Goal: Task Accomplishment & Management: Use online tool/utility

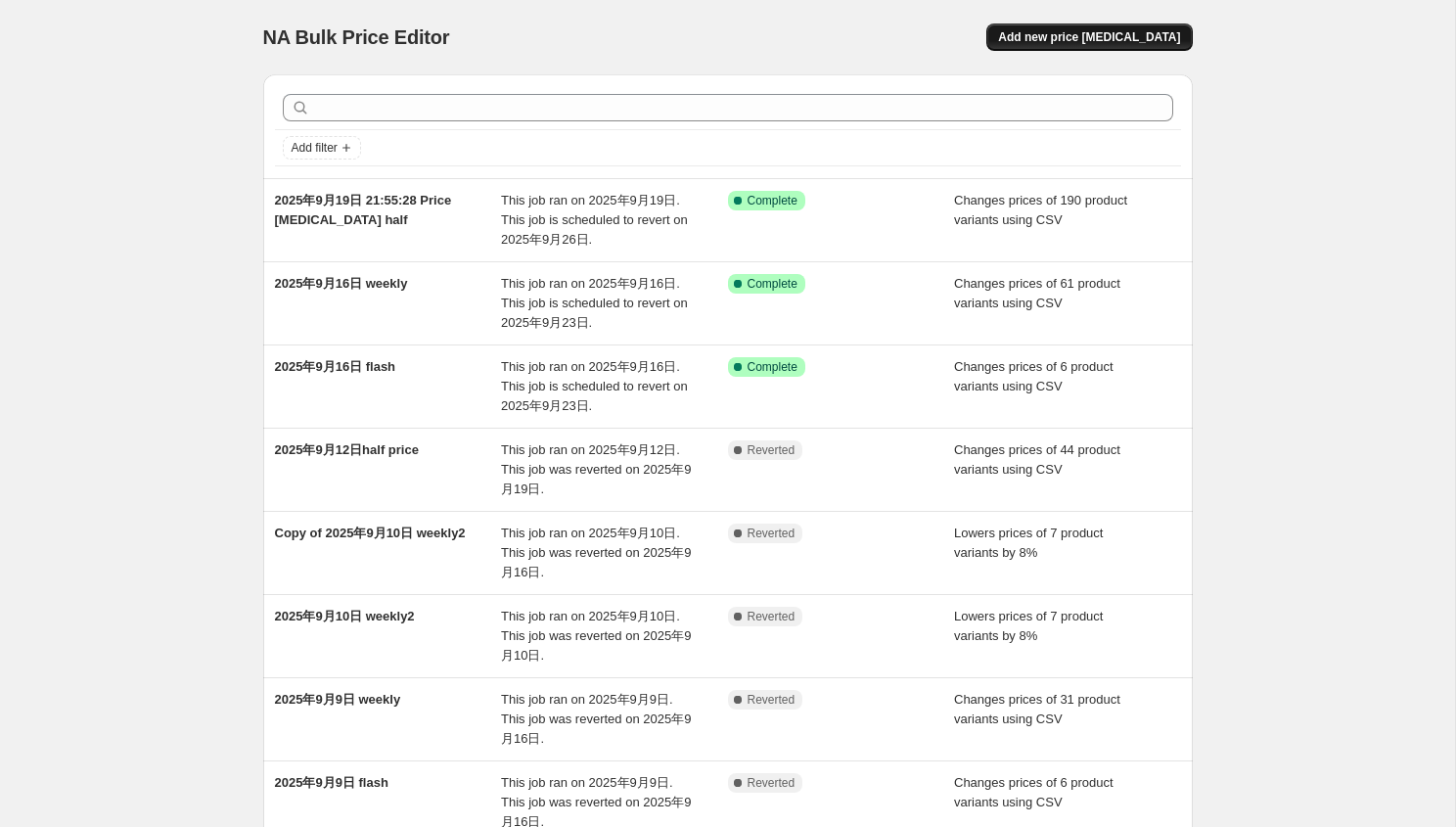
click at [1095, 48] on button "Add new price [MEDICAL_DATA]" at bounding box center [1088, 37] width 205 height 28
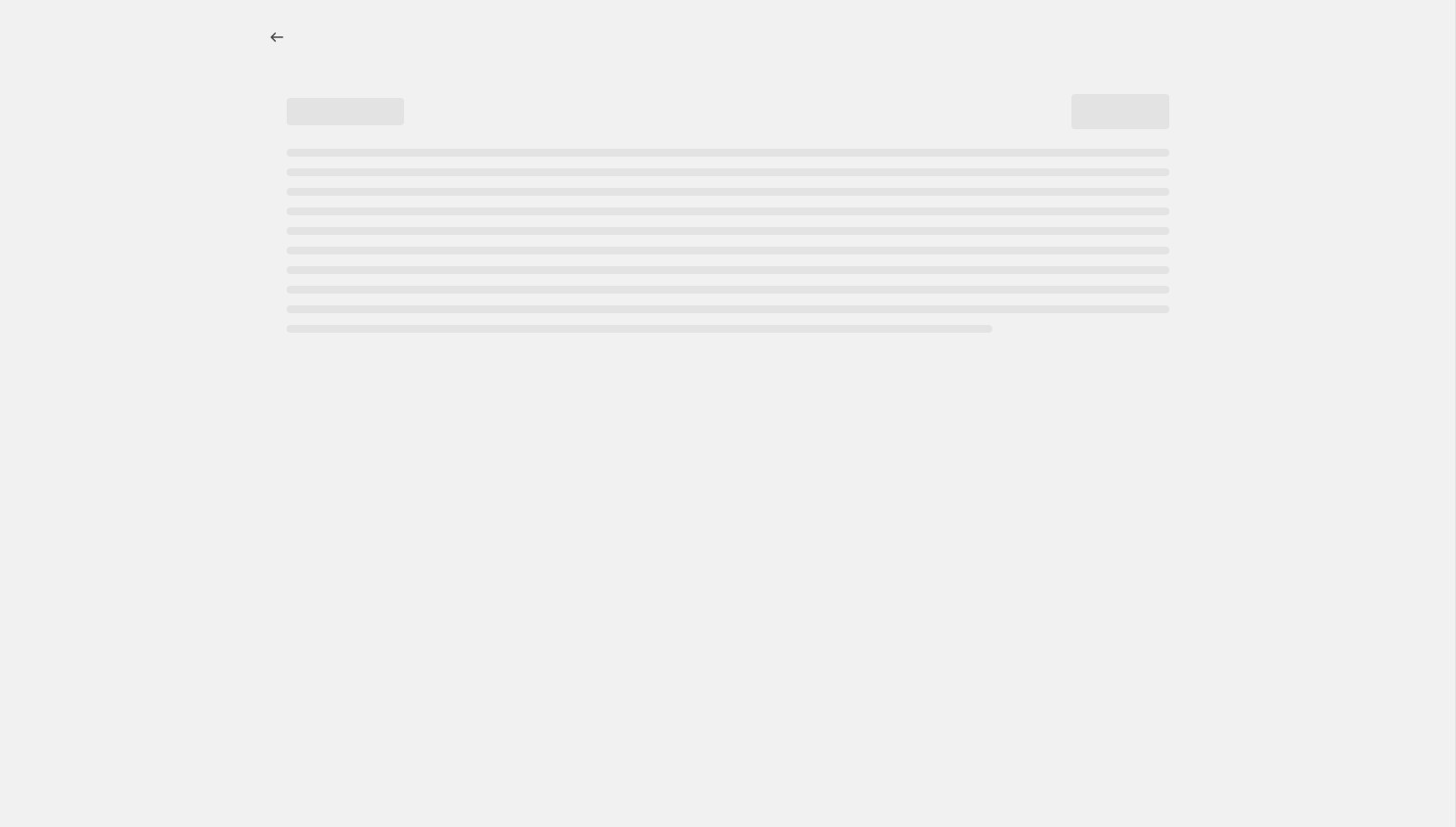
select select "percentage"
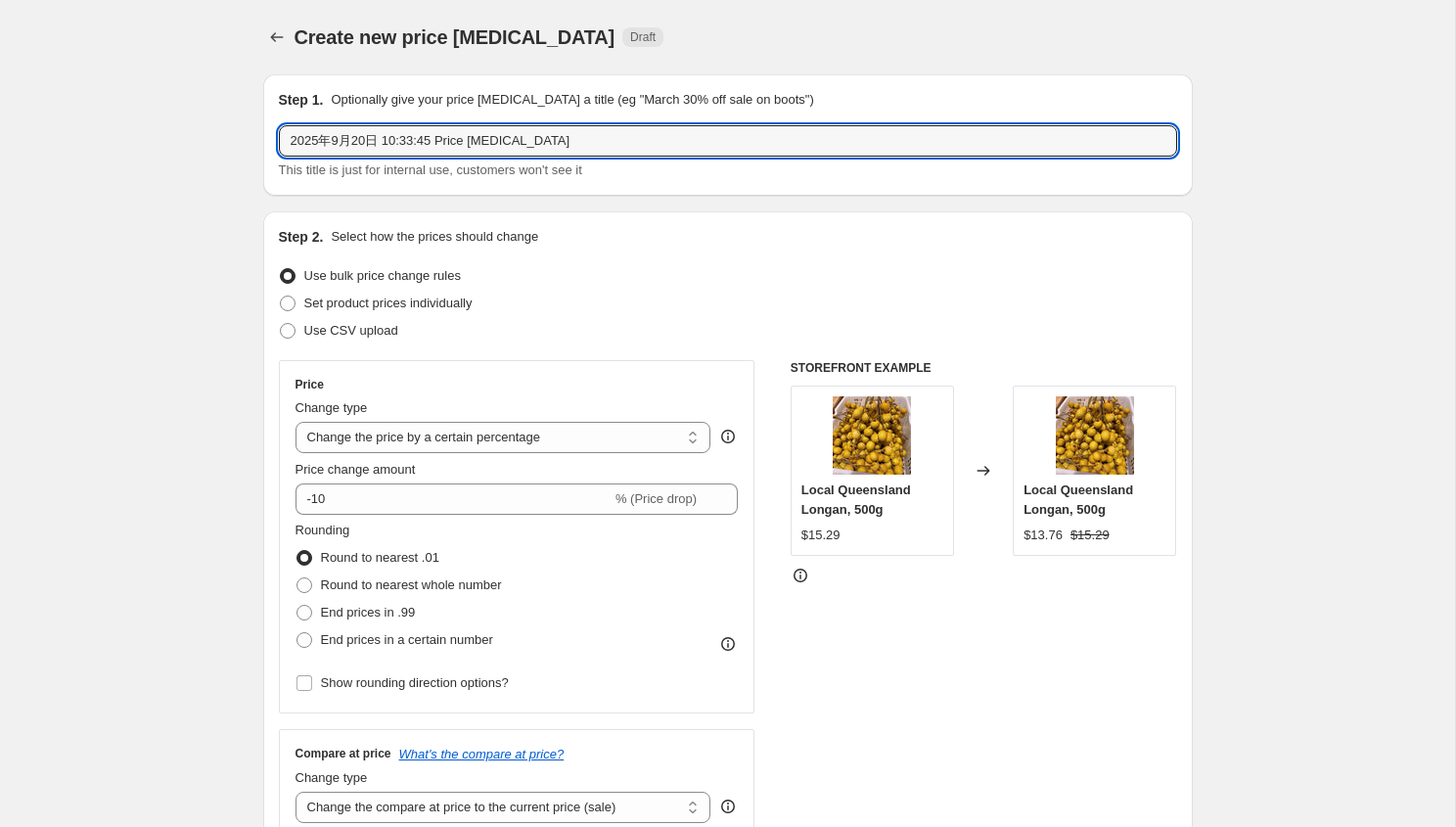
drag, startPoint x: 391, startPoint y: 139, endPoint x: 677, endPoint y: 177, distance: 288.5
click at [677, 177] on div "2025年9月20日 10:33:45 Price [MEDICAL_DATA] This title is just for internal use, c…" at bounding box center [728, 152] width 899 height 55
type input "2025年9月20日 half"
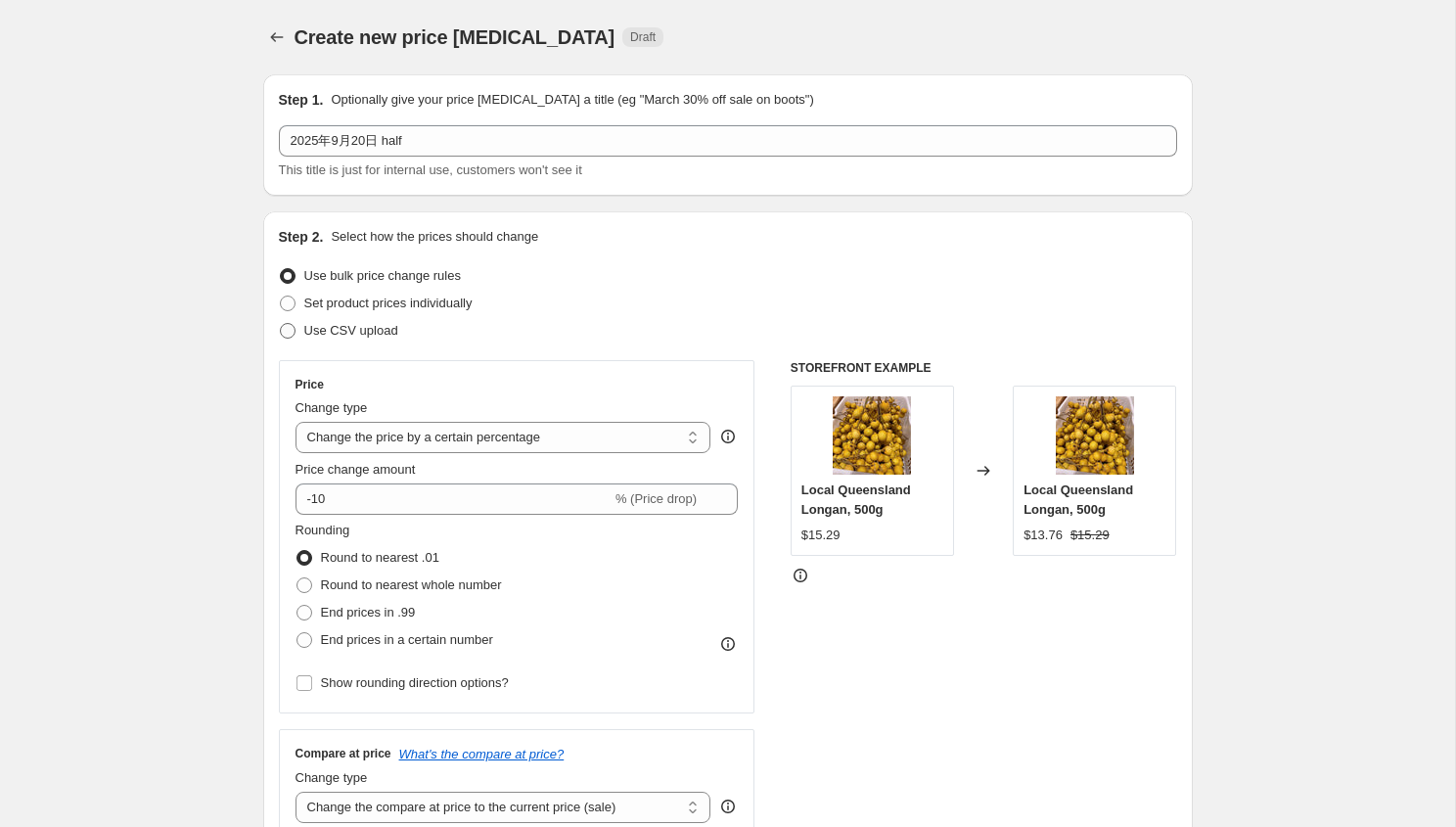
click at [378, 334] on span "Use CSV upload" at bounding box center [352, 329] width 94 height 15
click at [281, 324] on input "Use CSV upload" at bounding box center [280, 323] width 1 height 1
radio input "true"
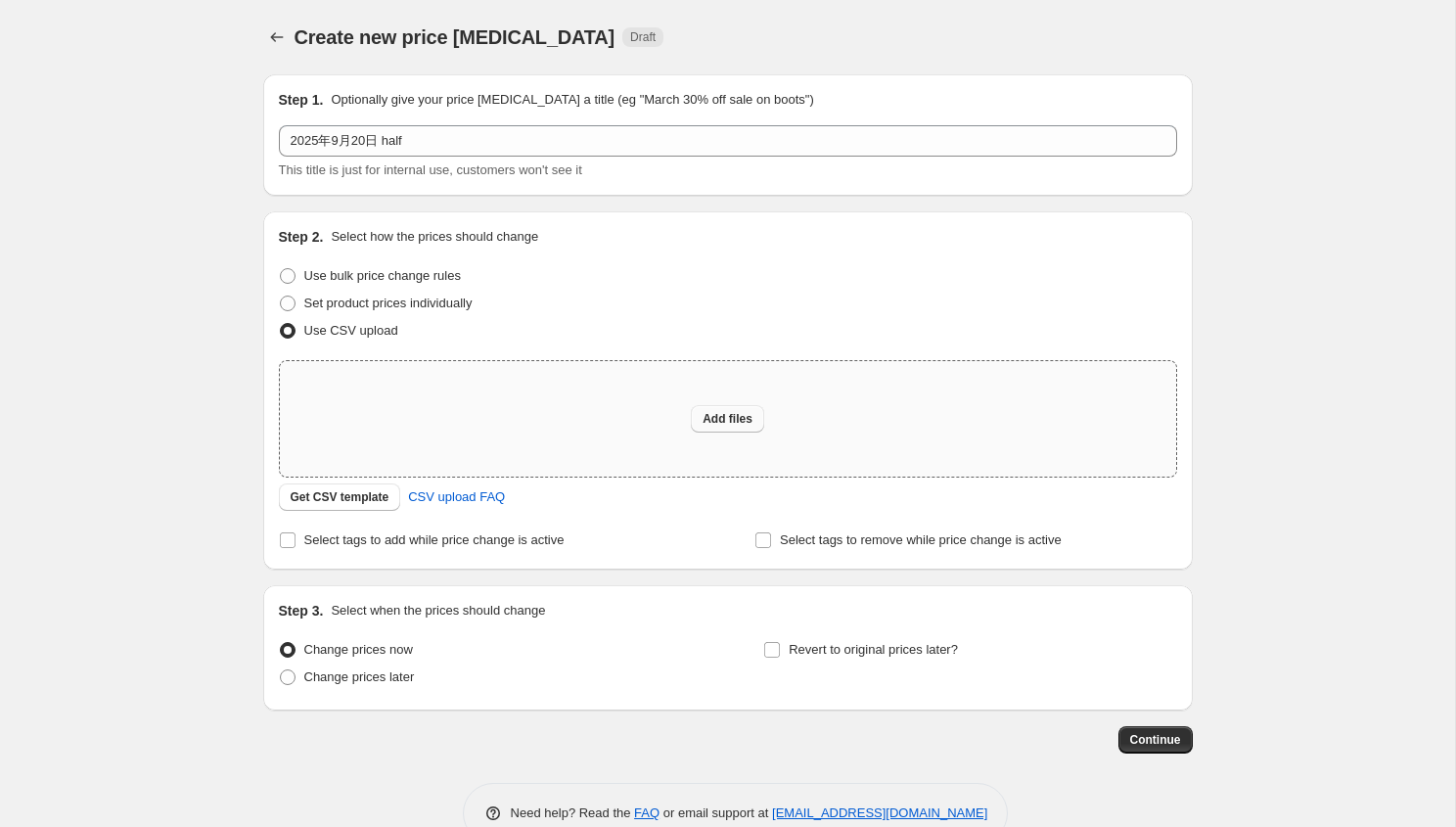
click at [728, 423] on span "Add files" at bounding box center [728, 419] width 50 height 16
click at [702, 437] on div "Add files" at bounding box center [728, 418] width 897 height 115
click at [389, 304] on span "Set product prices individually" at bounding box center [388, 303] width 168 height 15
click at [281, 297] on input "Set product prices individually" at bounding box center [280, 296] width 1 height 1
radio input "true"
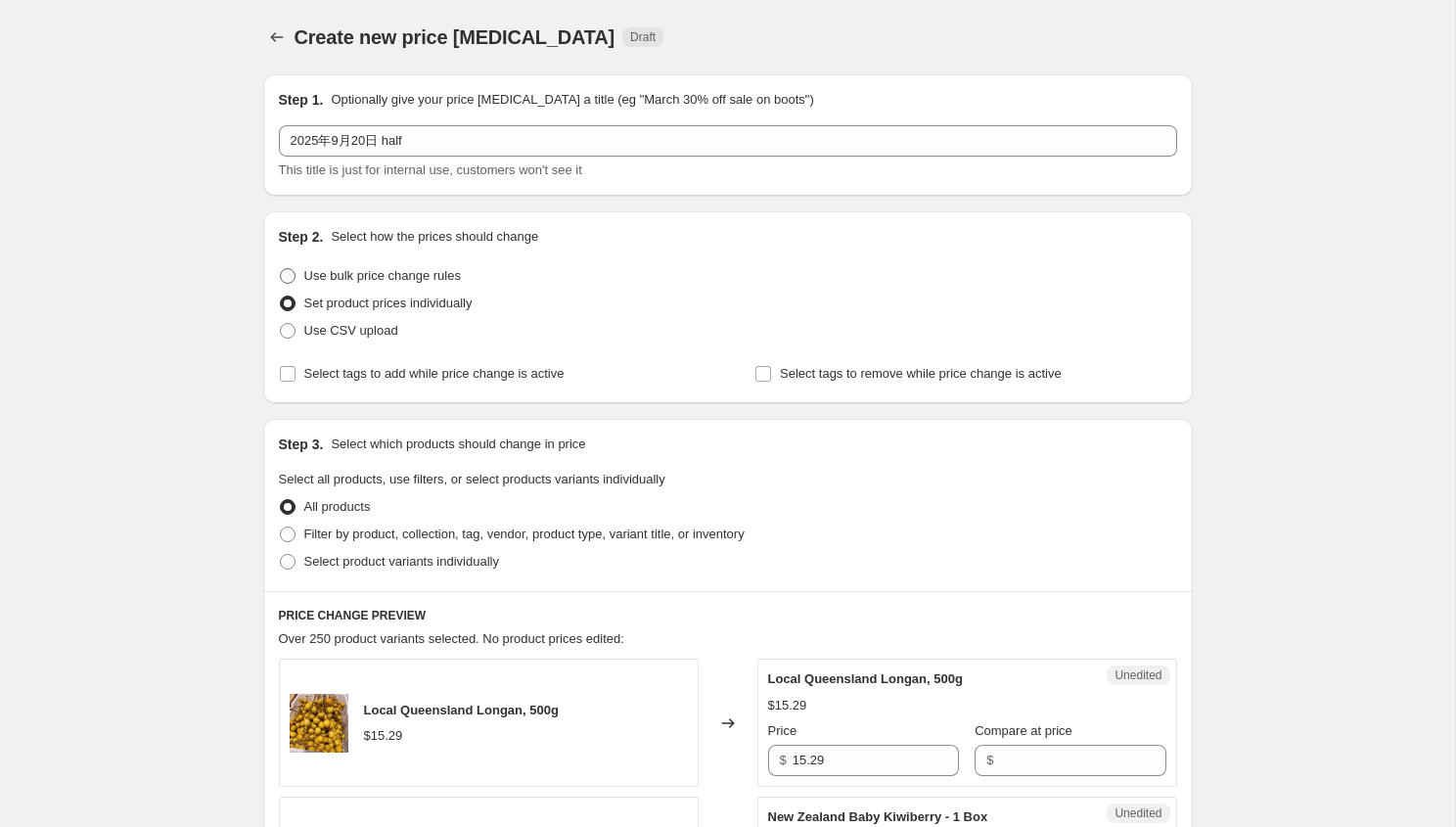
click at [376, 276] on span "Use bulk price change rules" at bounding box center [382, 275] width 156 height 15
click at [281, 269] on input "Use bulk price change rules" at bounding box center [280, 268] width 1 height 1
radio input "true"
select select "percentage"
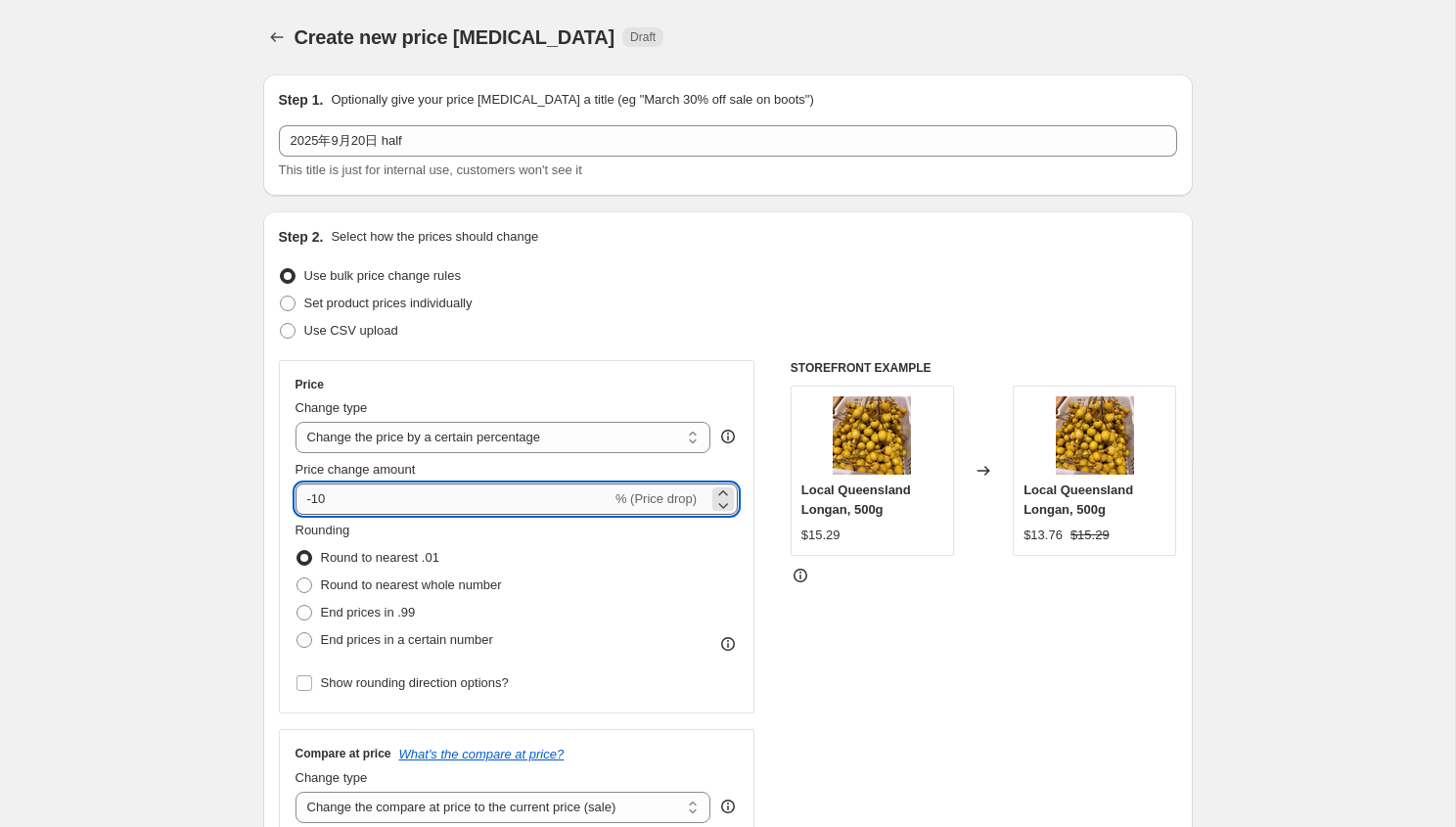
click at [491, 494] on input "-10" at bounding box center [453, 500] width 316 height 31
type input "-1"
type input "-8"
click at [431, 643] on span "End prices in a certain number" at bounding box center [406, 639] width 172 height 15
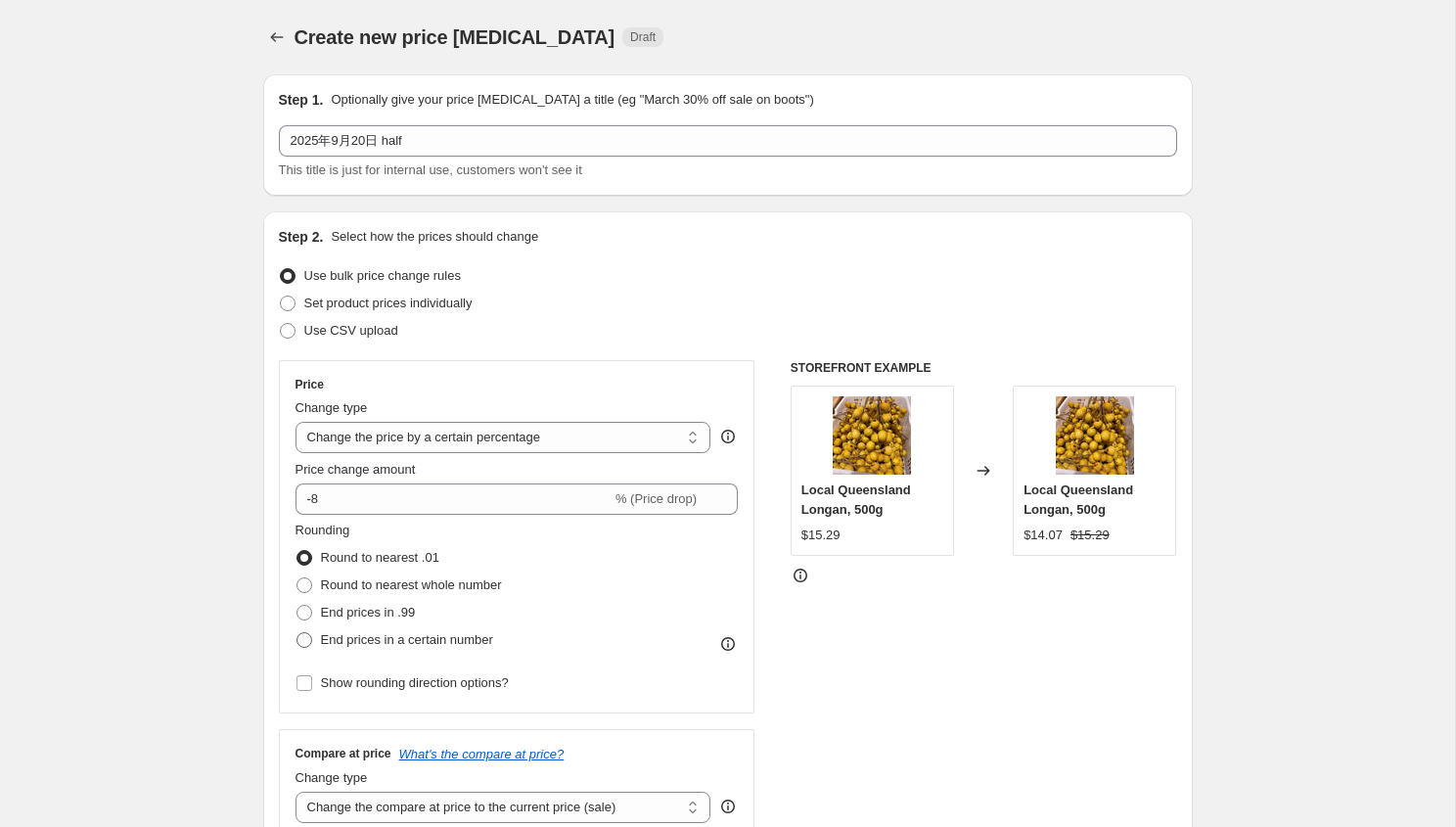
click at [298, 633] on input "End prices in a certain number" at bounding box center [297, 632] width 1 height 1
radio input "true"
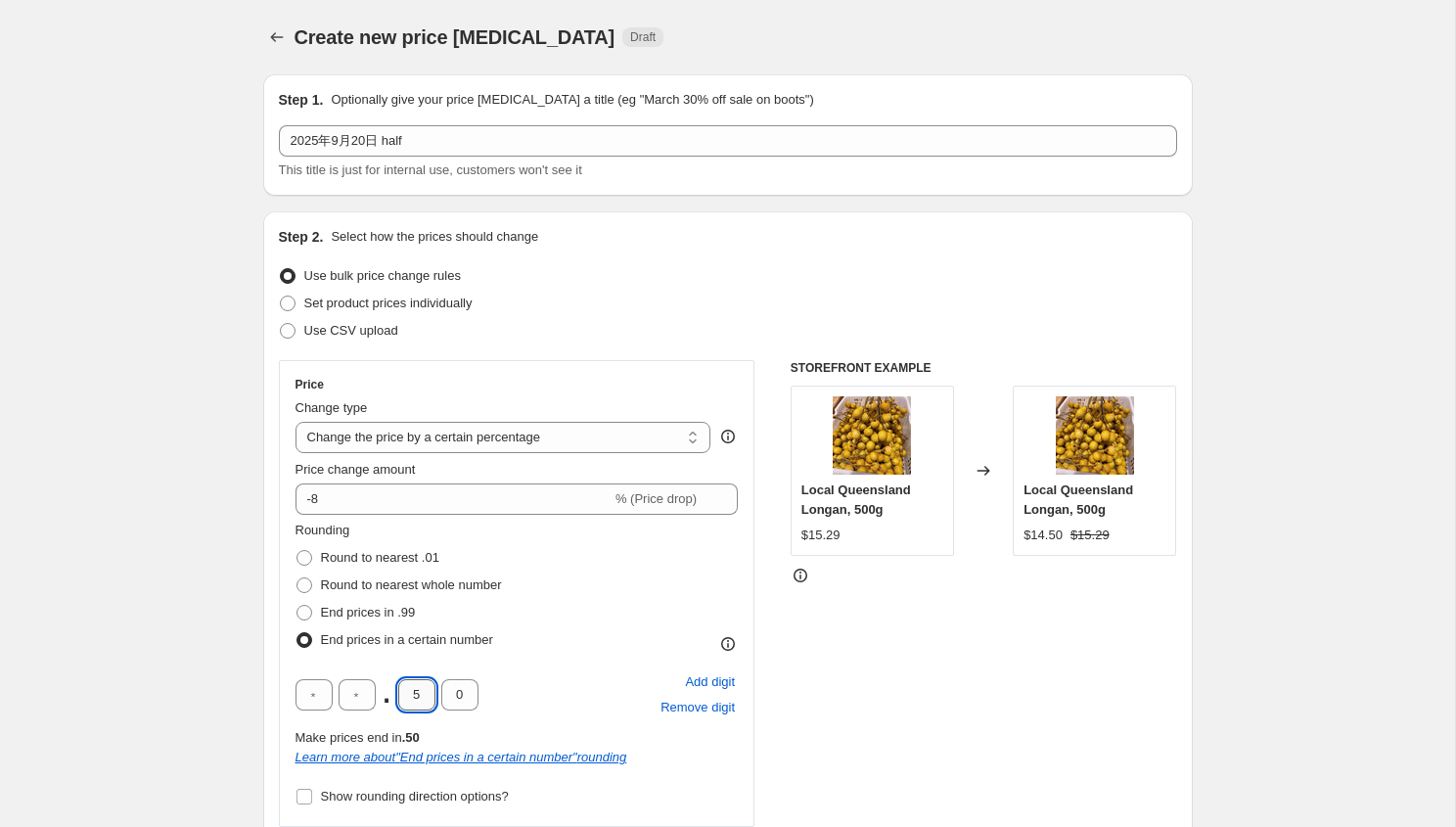
click at [425, 691] on input "5" at bounding box center [417, 695] width 37 height 31
click at [467, 688] on input "0" at bounding box center [460, 695] width 37 height 31
type input "9"
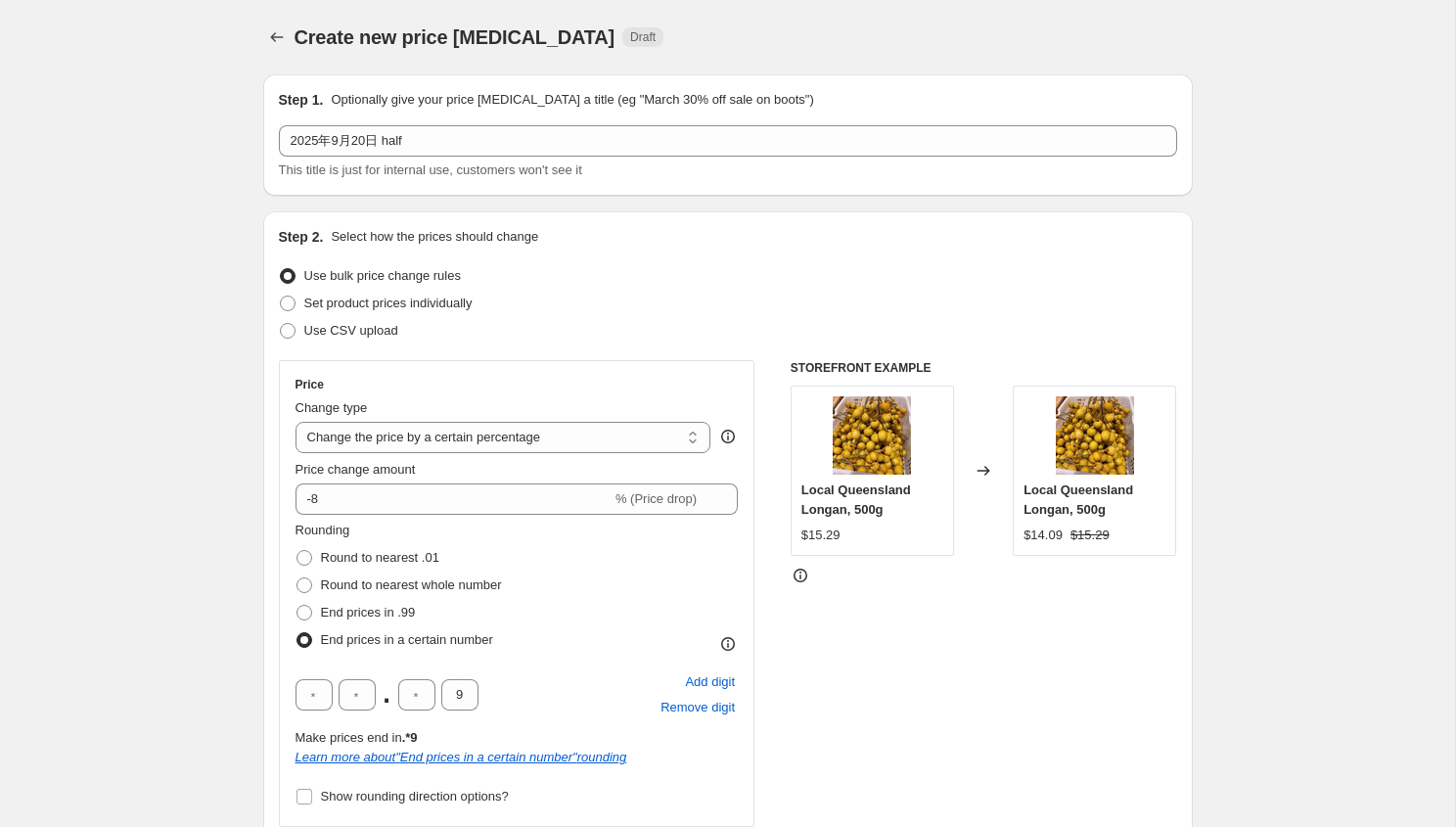
click at [265, 537] on div "Step 2. Select how the prices should change Use bulk price change rules Set pro…" at bounding box center [728, 612] width 929 height 800
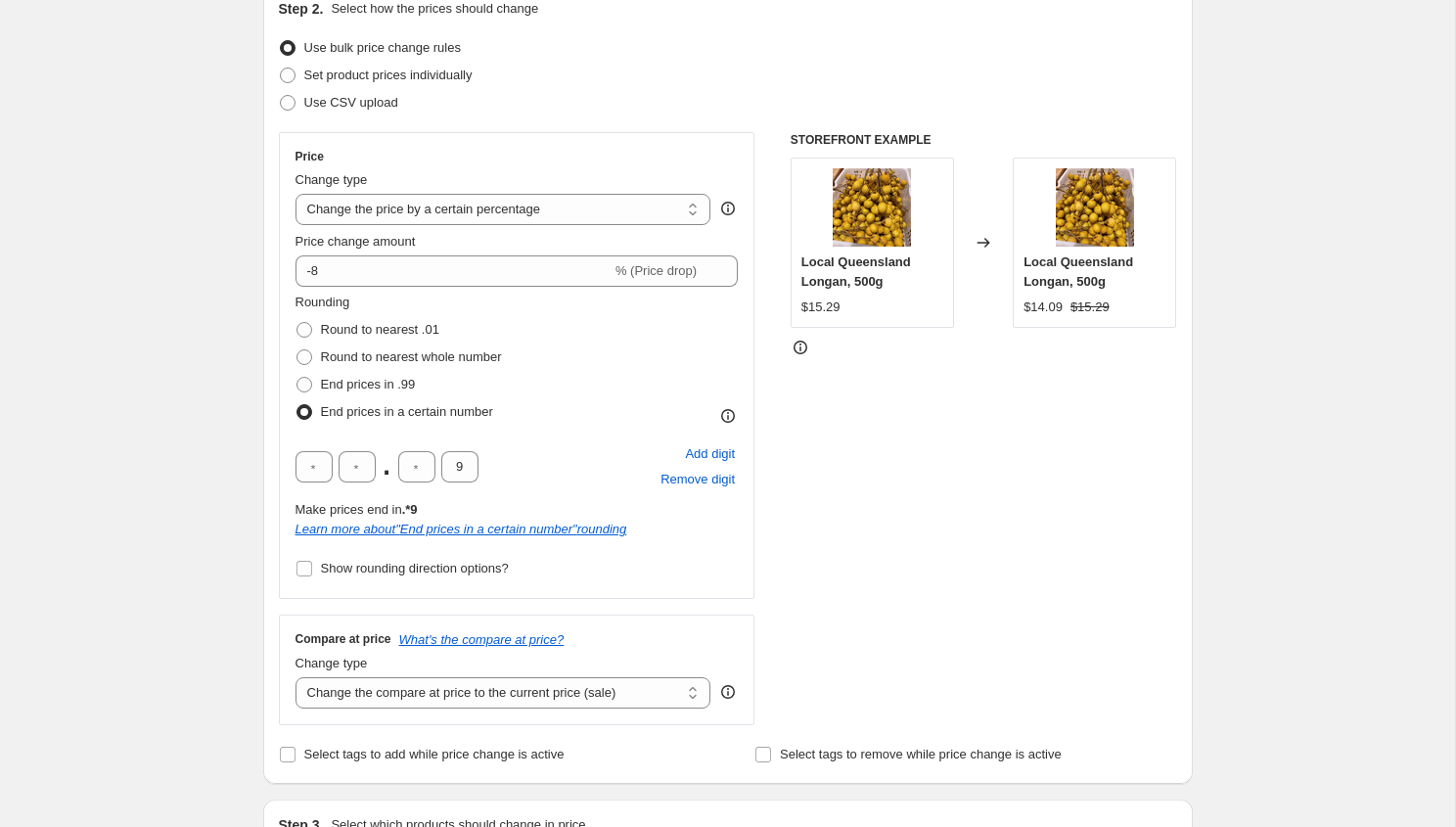
scroll to position [326, 0]
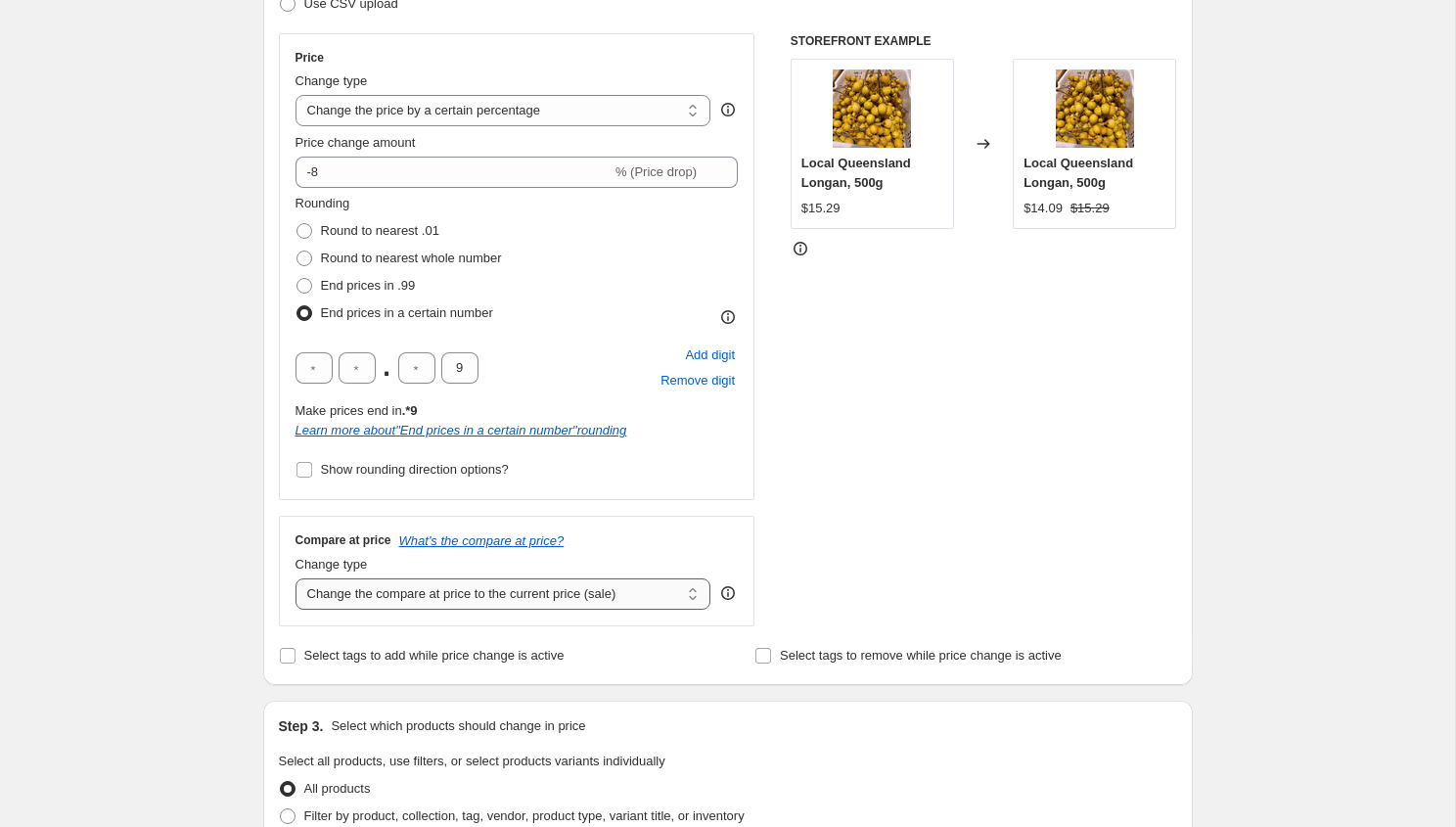
click at [459, 598] on select "Change the compare at price to the current price (sale) Change the compare at p…" at bounding box center [503, 594] width 416 height 31
select select "no_change"
click at [296, 578] on select "Change the compare at price to the current price (sale) Change the compare at p…" at bounding box center [503, 594] width 416 height 31
click at [237, 565] on div "Create new price [MEDICAL_DATA]. This page is ready Create new price [MEDICAL_D…" at bounding box center [728, 708] width 1455 height 2070
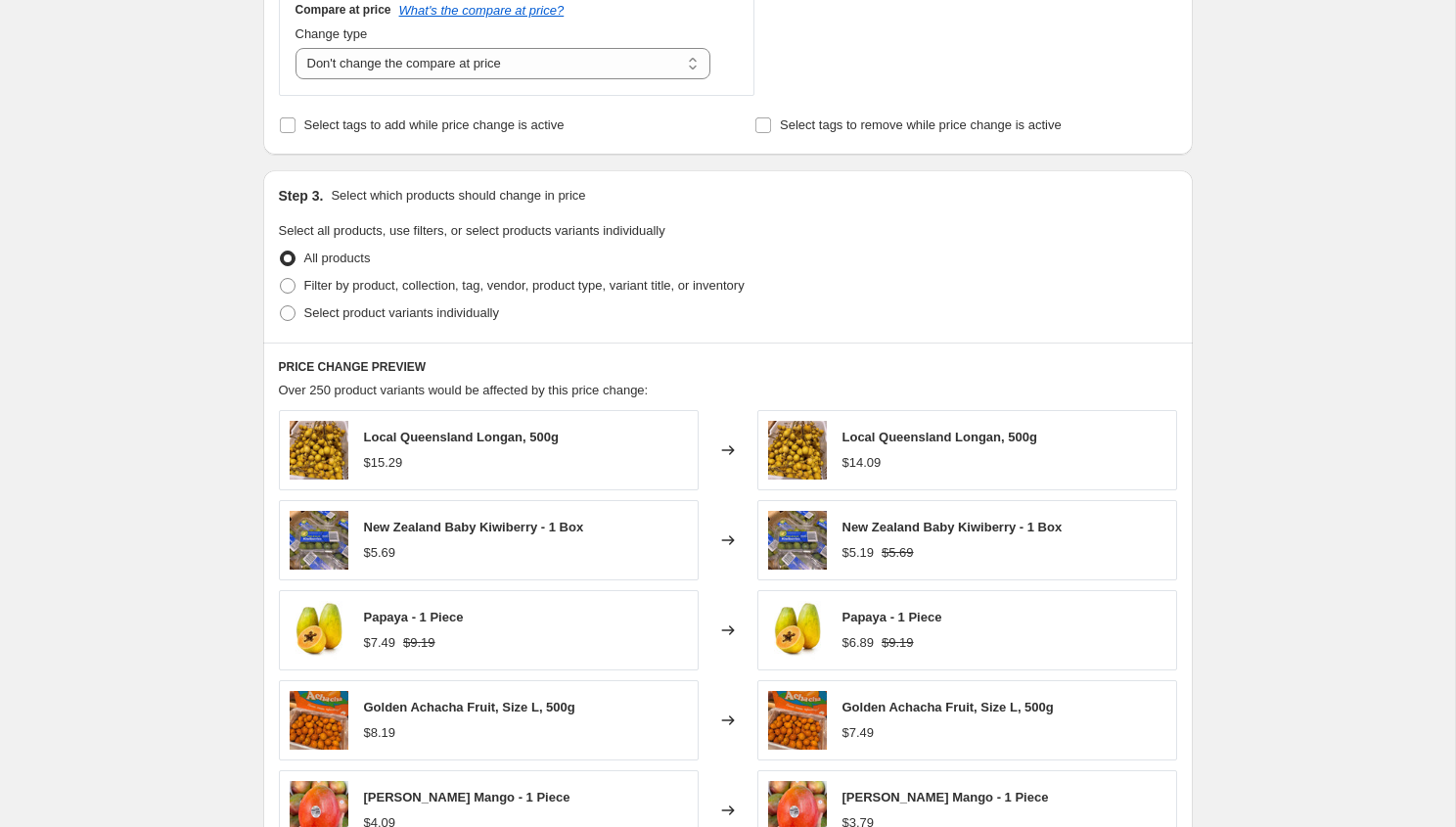
scroll to position [1061, 0]
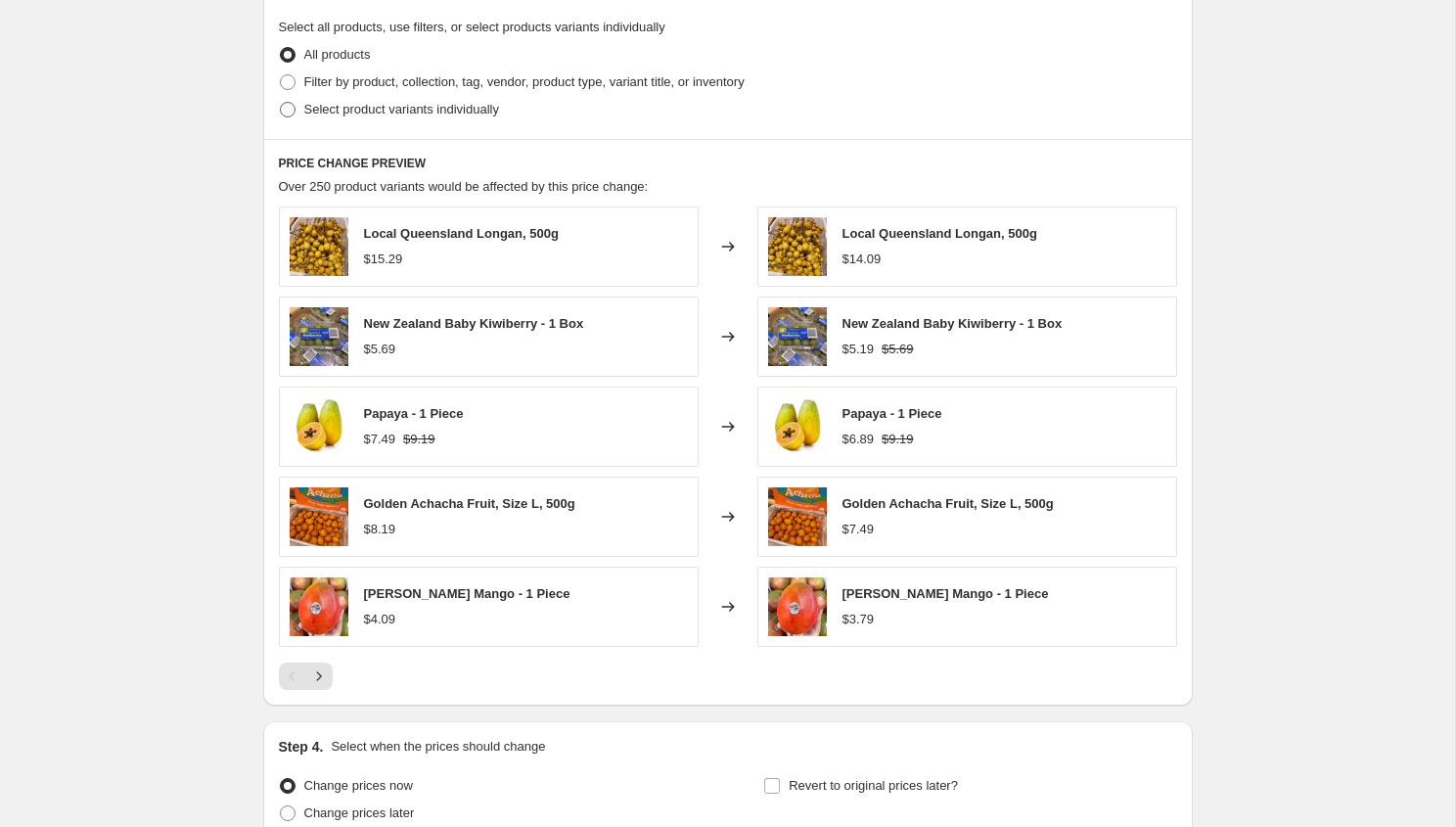
click at [397, 109] on span "Select product variants individually" at bounding box center [402, 109] width 195 height 15
click at [281, 102] on input "Select product variants individually" at bounding box center [280, 102] width 1 height 1
radio input "true"
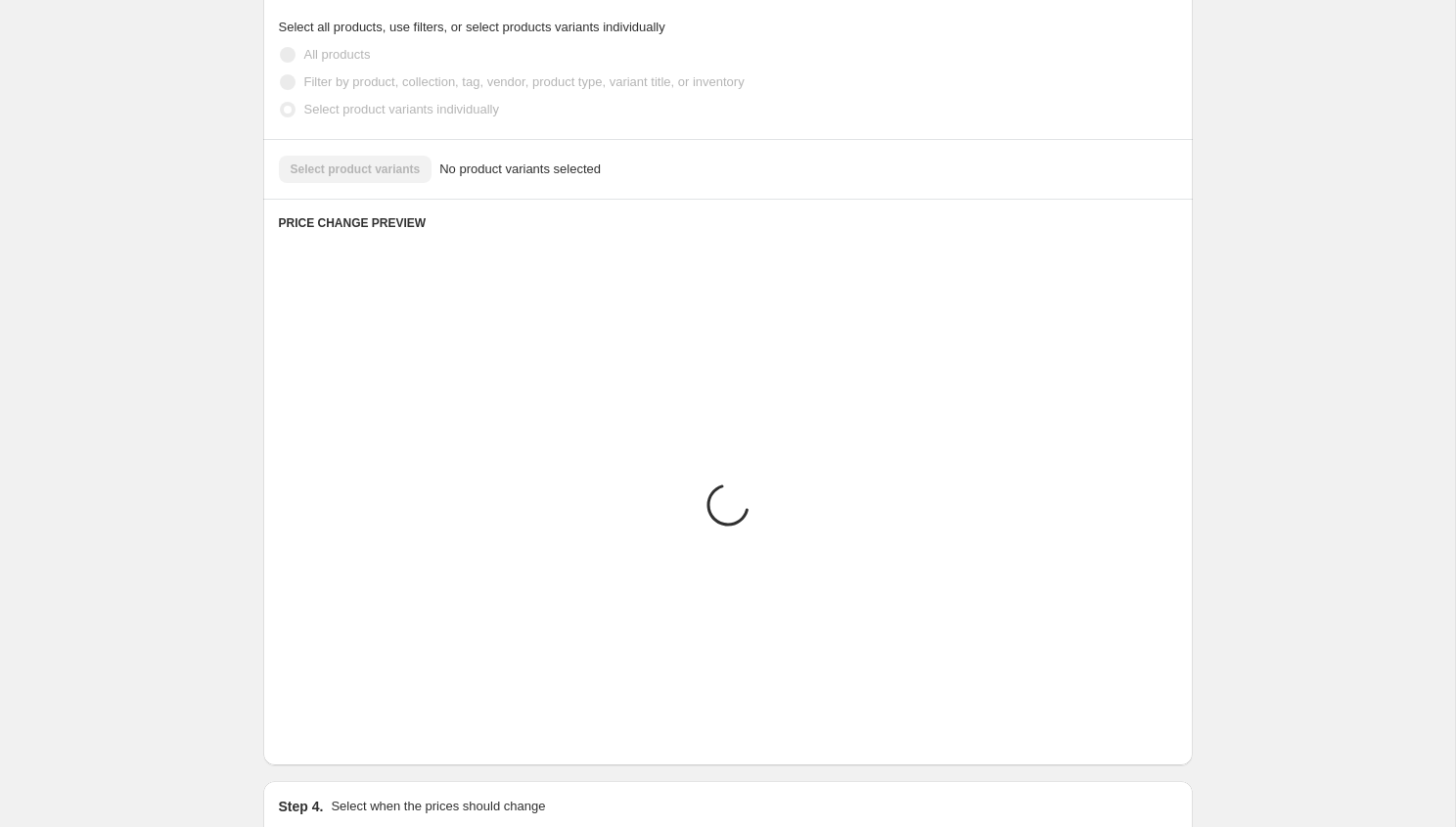
scroll to position [809, 0]
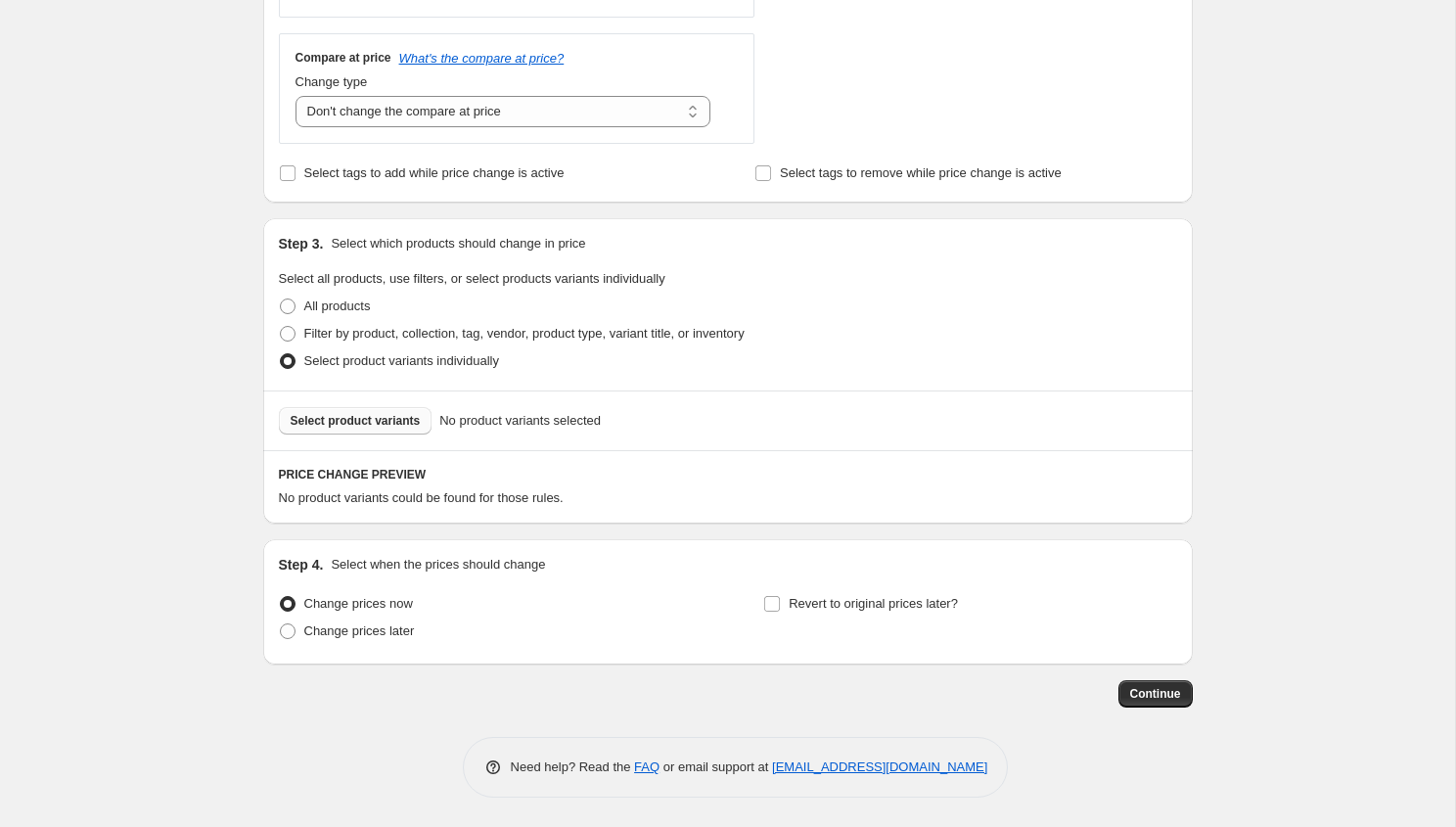
click at [365, 426] on span "Select product variants" at bounding box center [356, 421] width 130 height 16
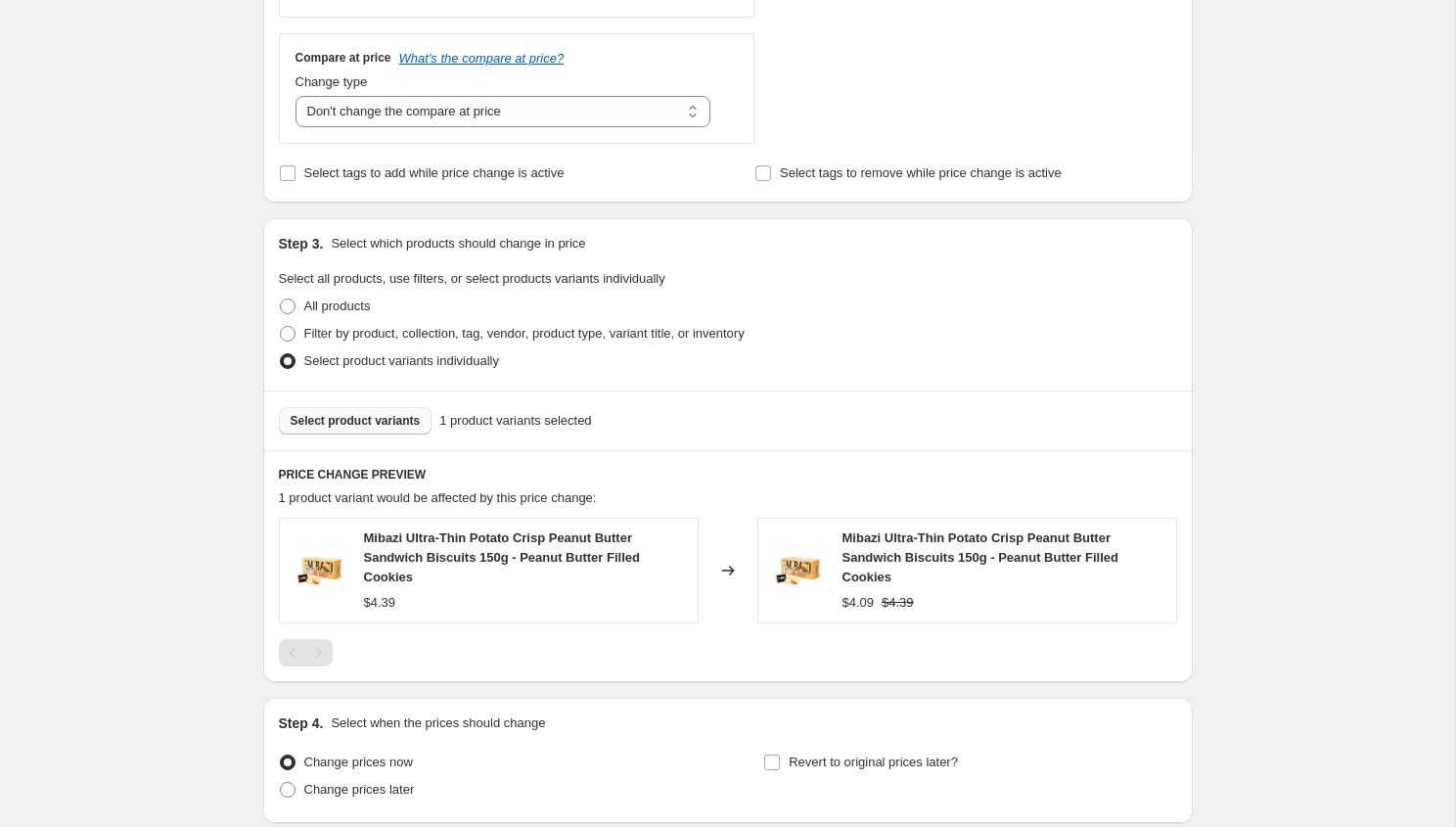
click at [380, 402] on div "Select product variants 1 product variants selected" at bounding box center [728, 420] width 929 height 60
click at [379, 418] on span "Select product variants" at bounding box center [356, 421] width 130 height 16
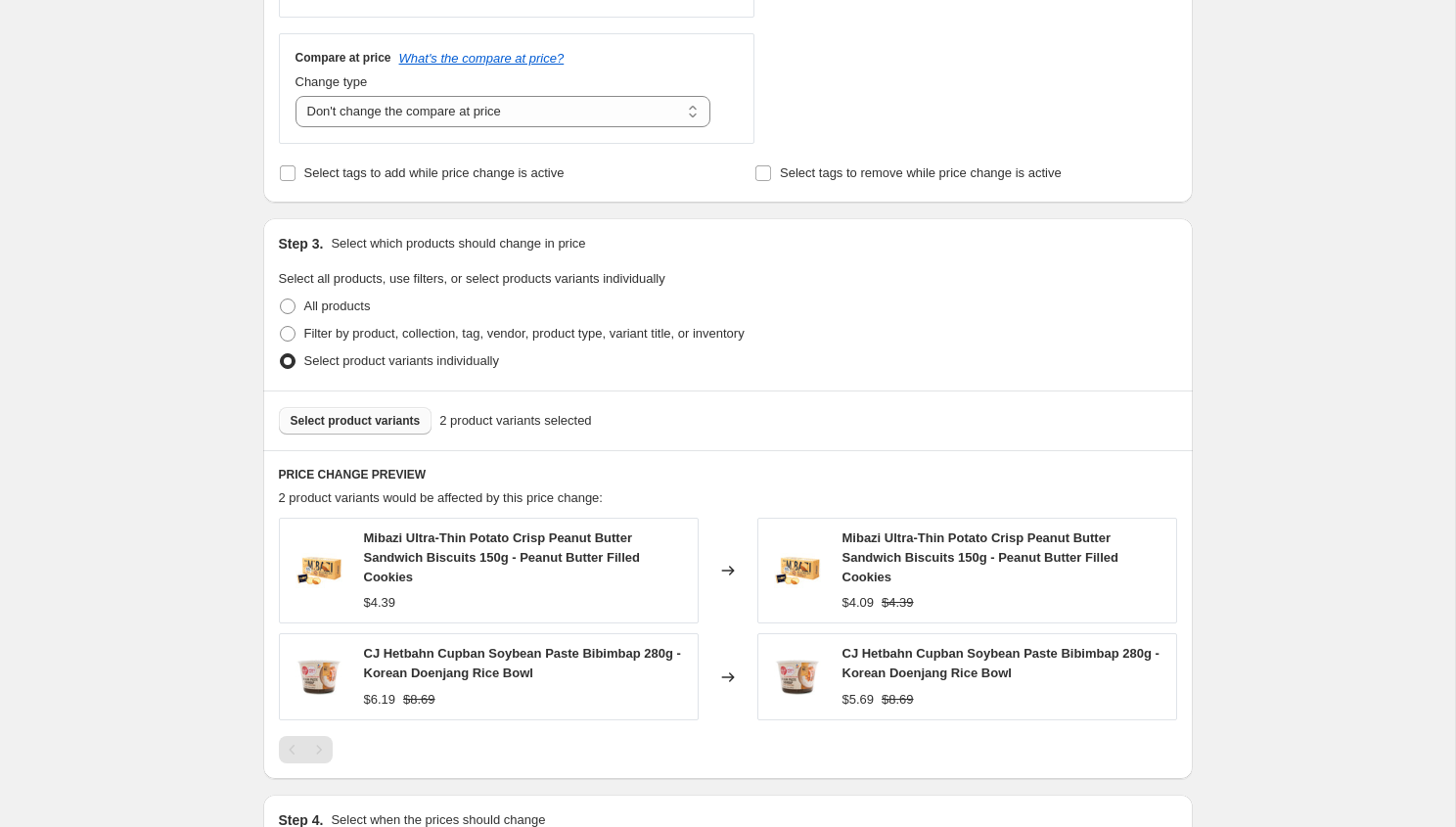
click at [365, 429] on button "Select product variants" at bounding box center [356, 421] width 153 height 28
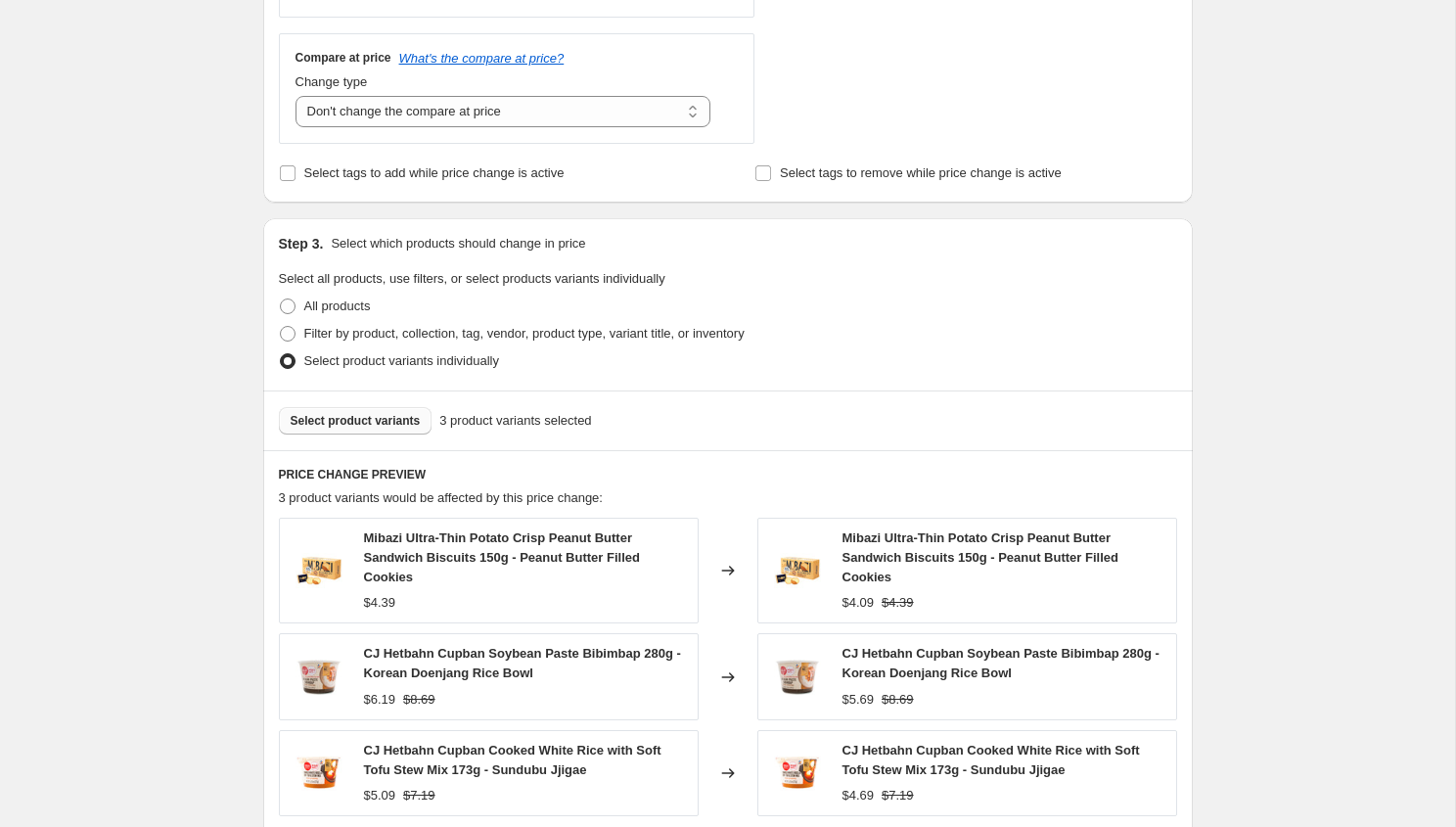
click at [415, 411] on button "Select product variants" at bounding box center [356, 421] width 153 height 28
click at [375, 417] on span "Select product variants" at bounding box center [356, 421] width 130 height 16
click at [399, 435] on div "Select product variants 5 product variants selected" at bounding box center [728, 420] width 929 height 60
click at [394, 428] on span "Select product variants" at bounding box center [356, 421] width 130 height 16
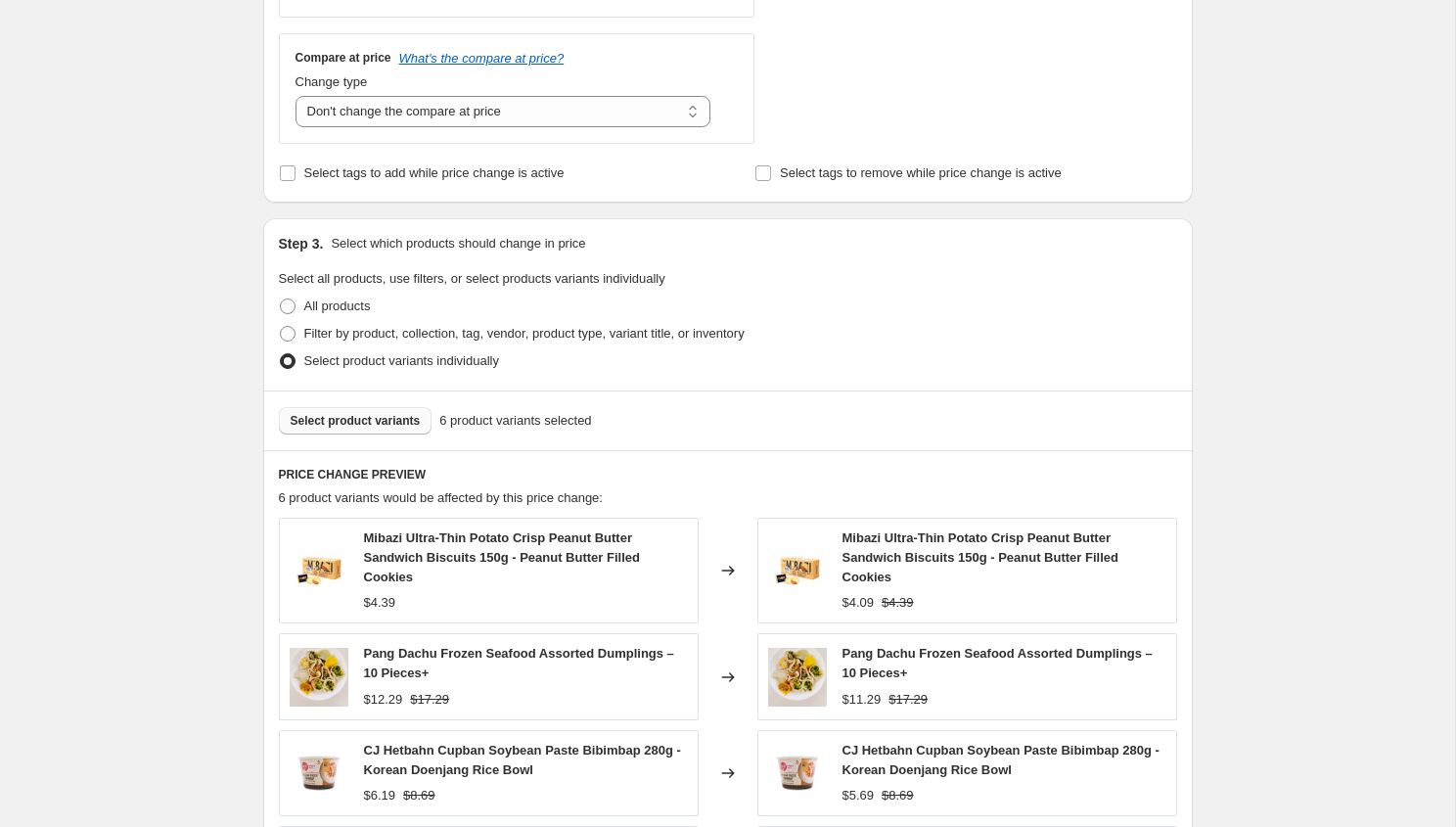
click at [408, 419] on span "Select product variants" at bounding box center [356, 421] width 130 height 16
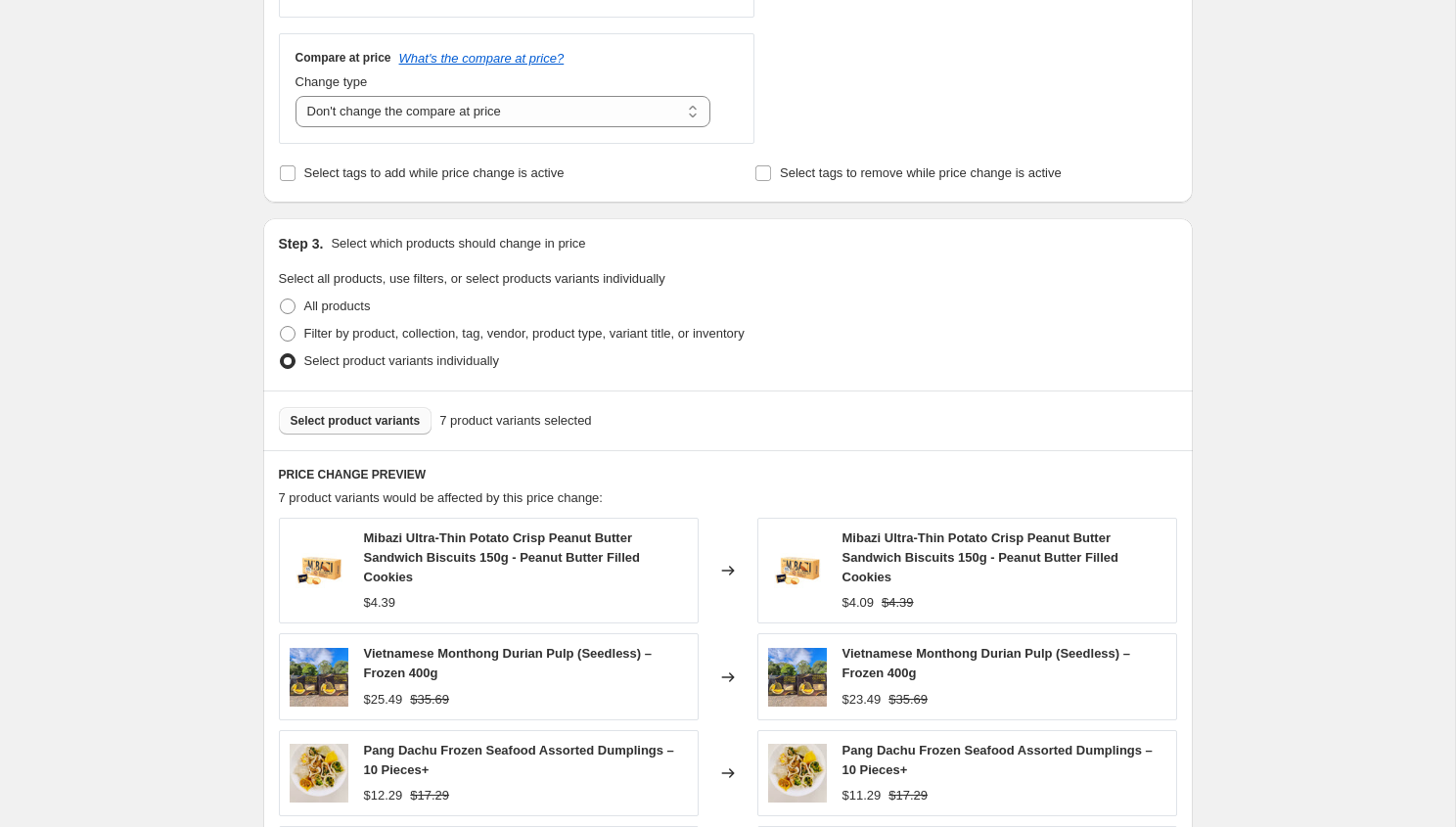
click at [399, 418] on span "Select product variants" at bounding box center [356, 421] width 130 height 16
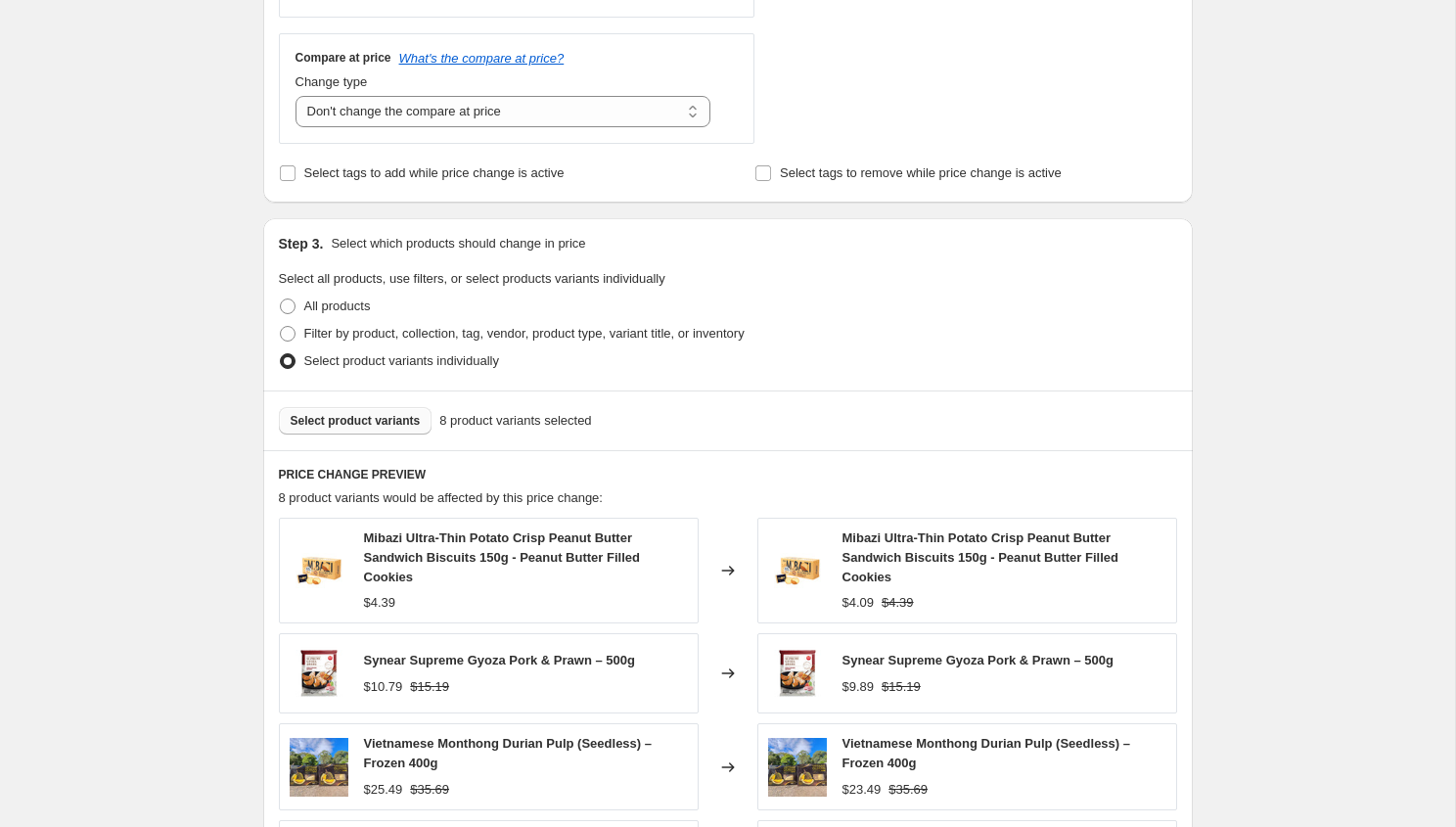
click at [362, 411] on button "Select product variants" at bounding box center [356, 421] width 153 height 28
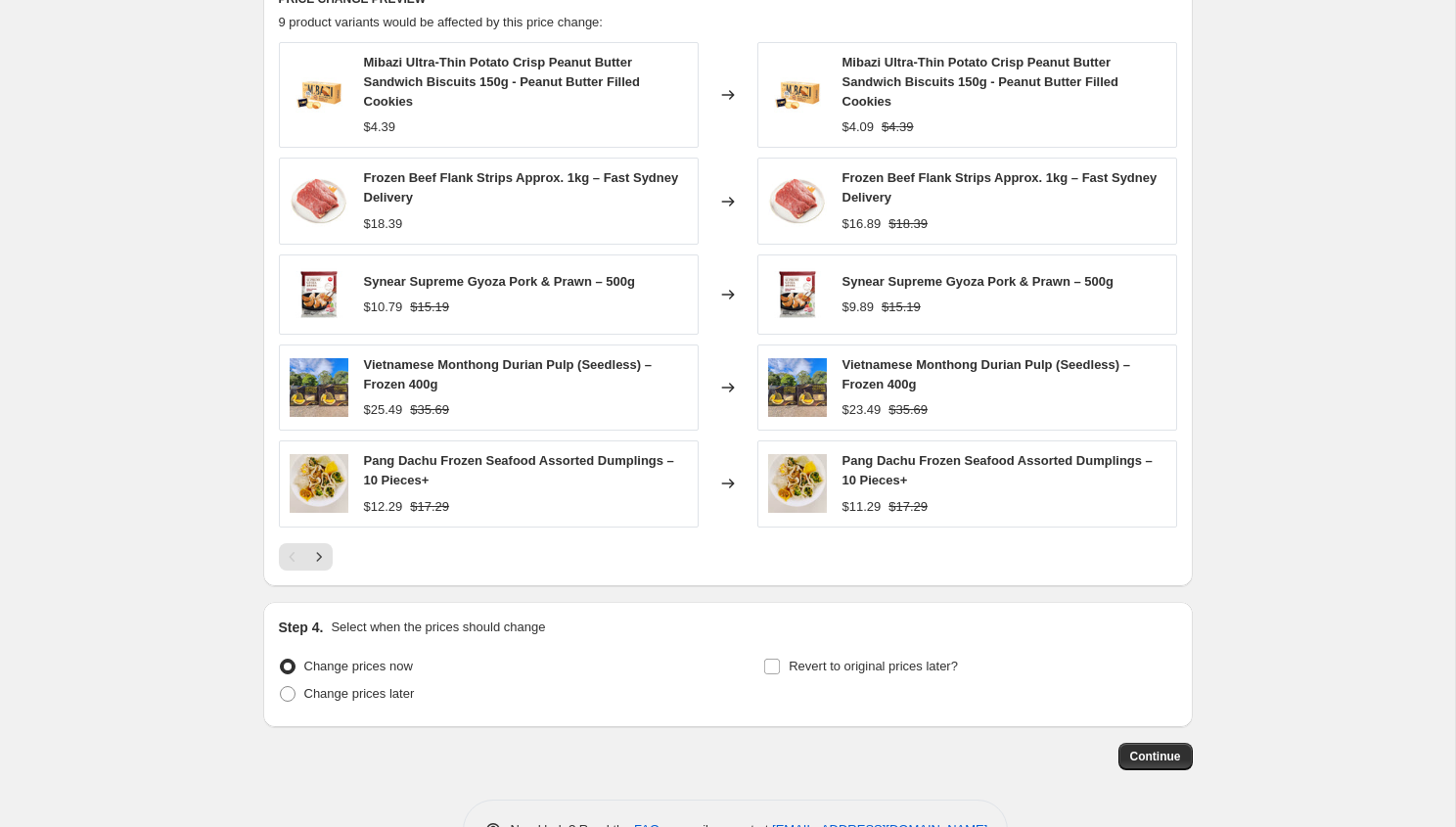
scroll to position [1346, 0]
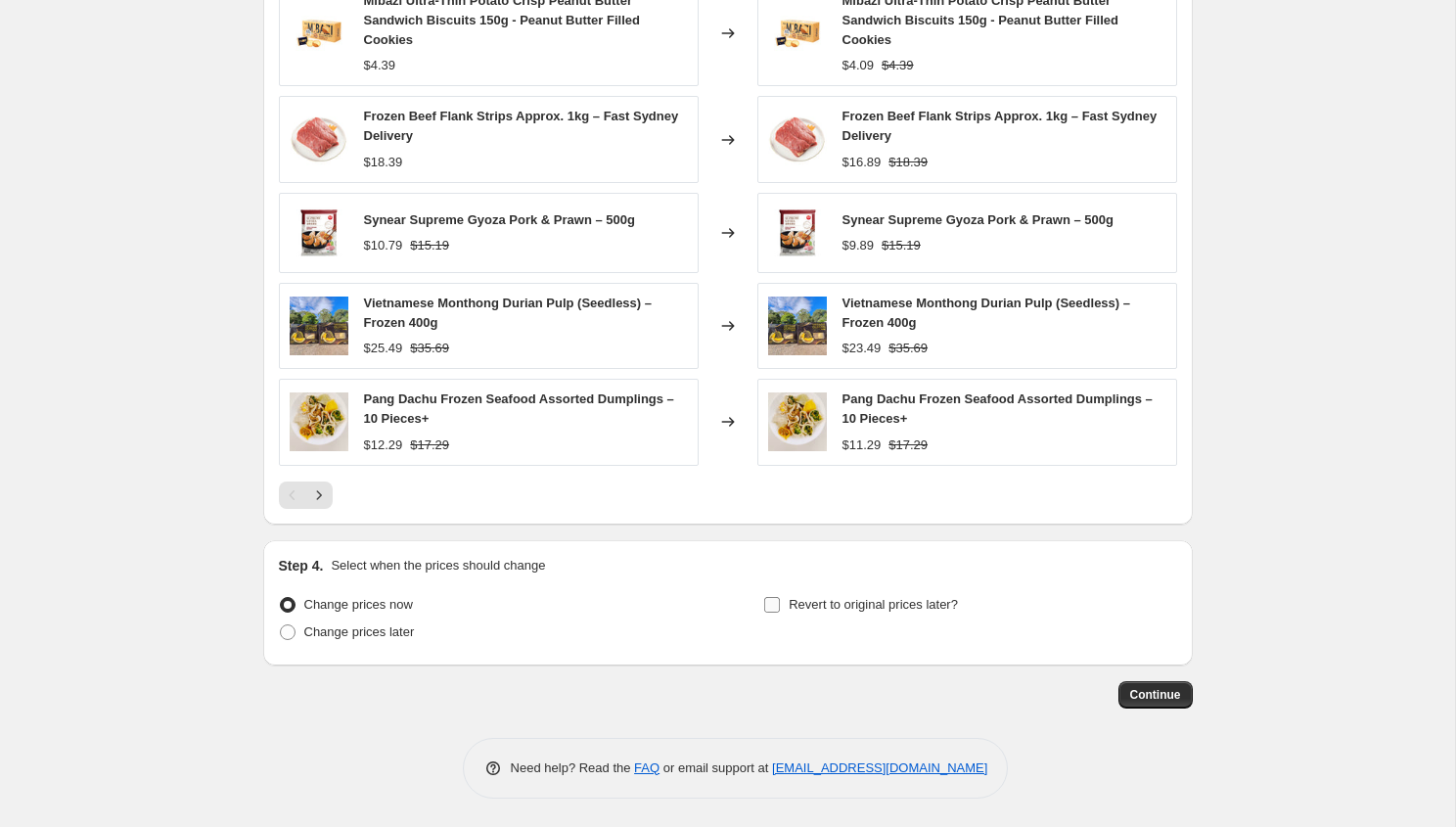
click at [789, 609] on span "Revert to original prices later?" at bounding box center [873, 604] width 169 height 15
click at [780, 609] on input "Revert to original prices later?" at bounding box center [772, 605] width 16 height 16
checkbox input "true"
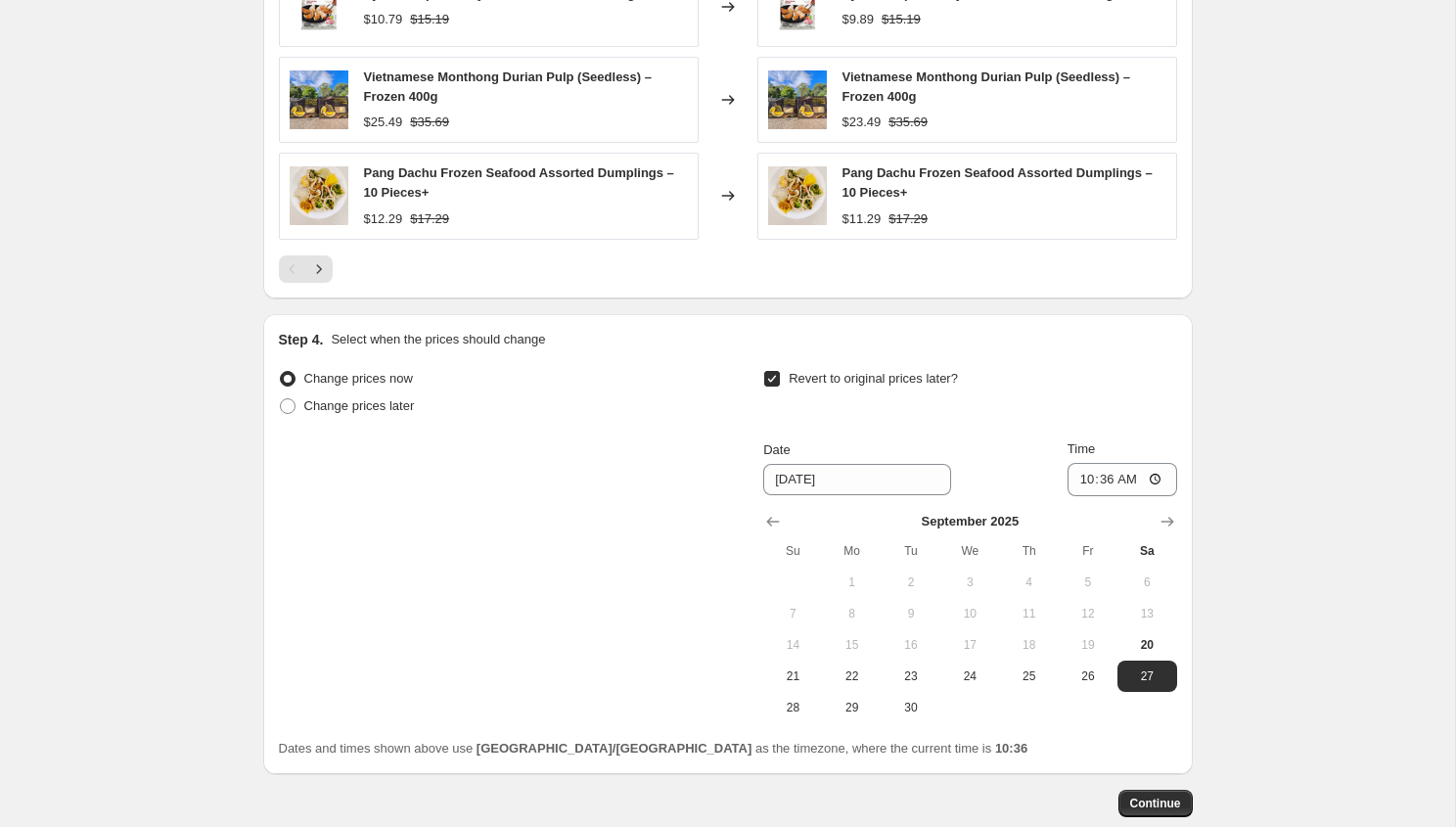
scroll to position [1682, 0]
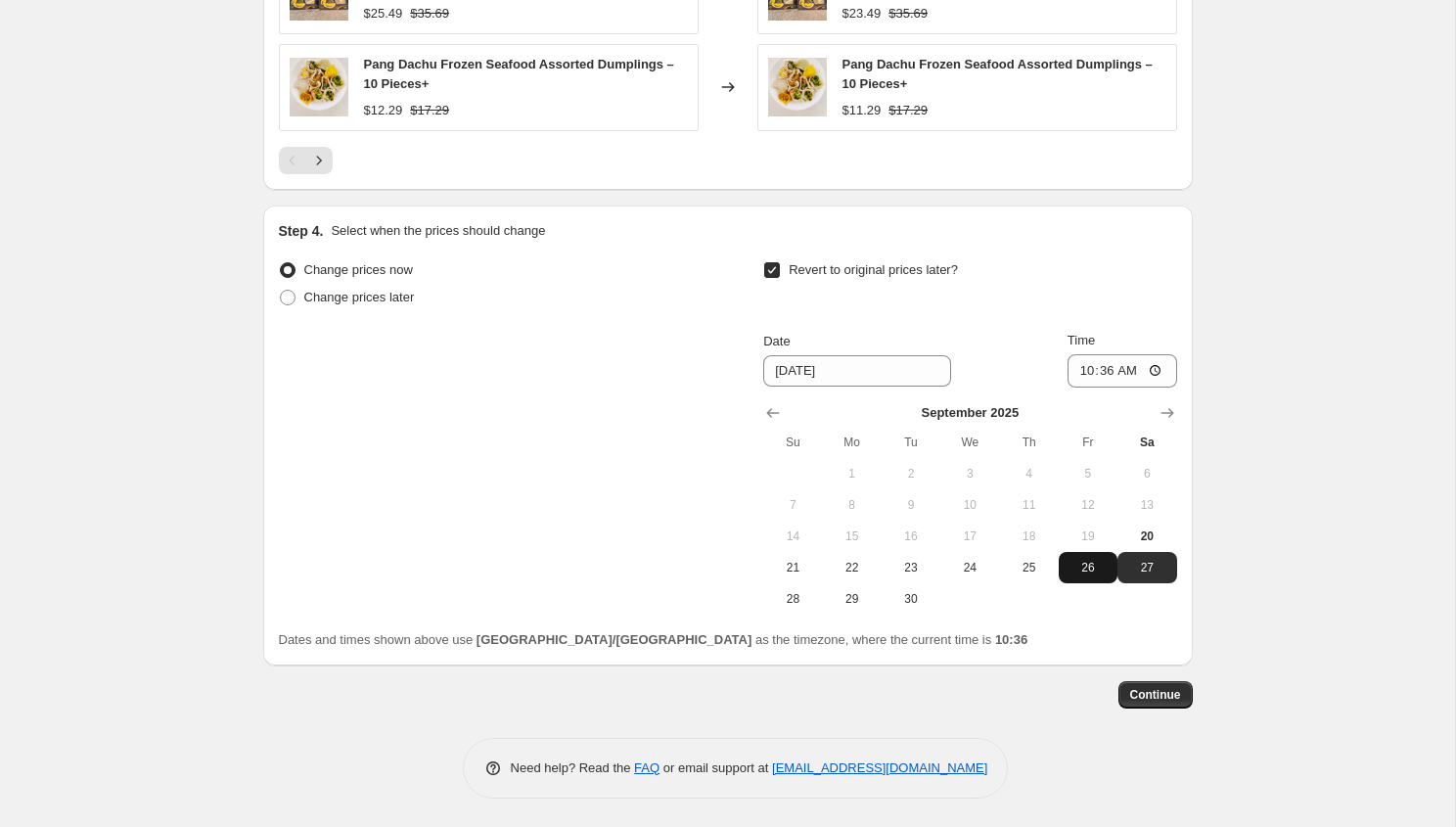
click at [1081, 564] on span "26" at bounding box center [1088, 567] width 43 height 16
type input "[DATE]"
click at [1109, 374] on input "10:36" at bounding box center [1122, 371] width 109 height 33
type input "22:00"
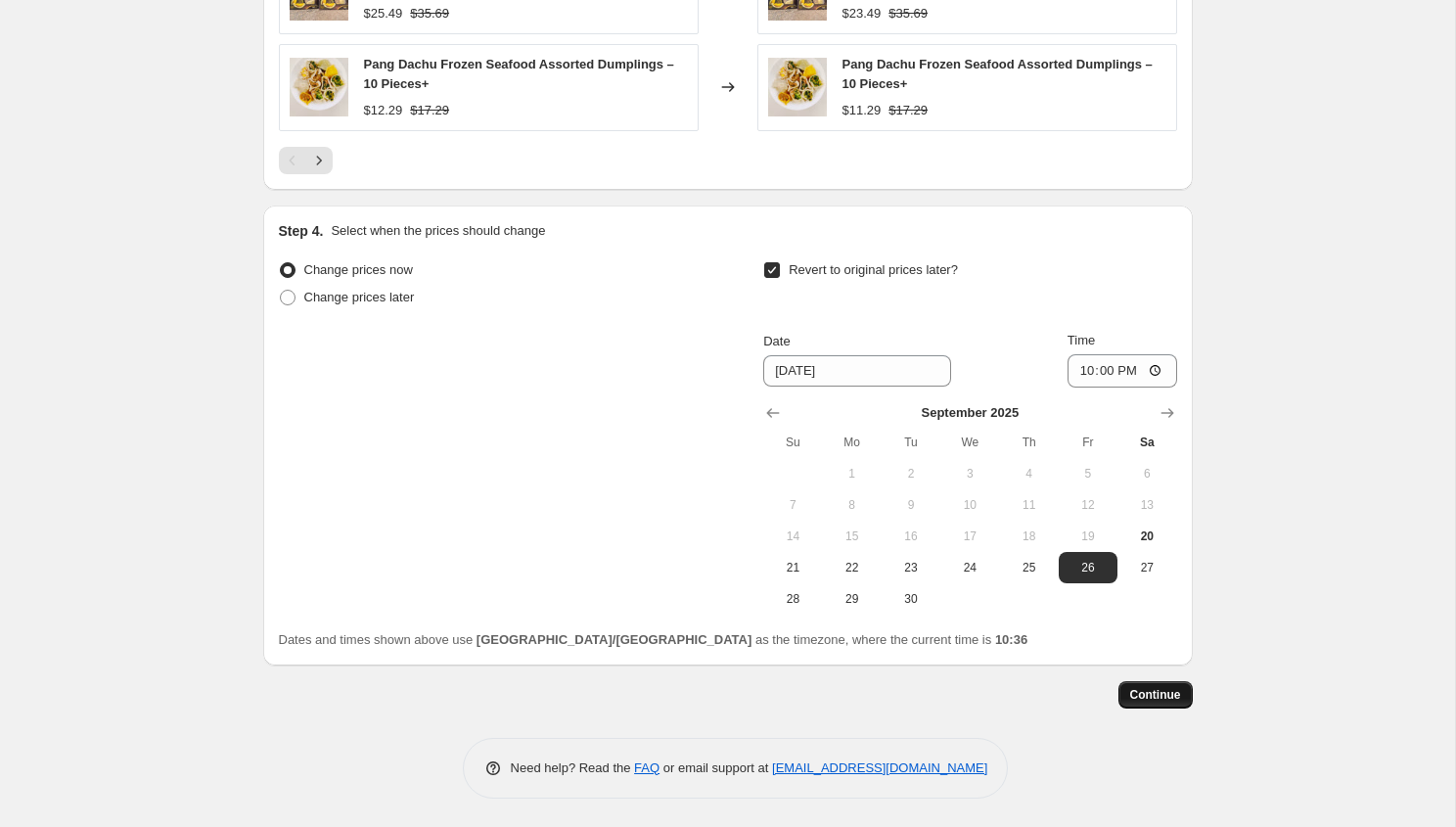
click at [1155, 697] on span "Continue" at bounding box center [1155, 695] width 51 height 16
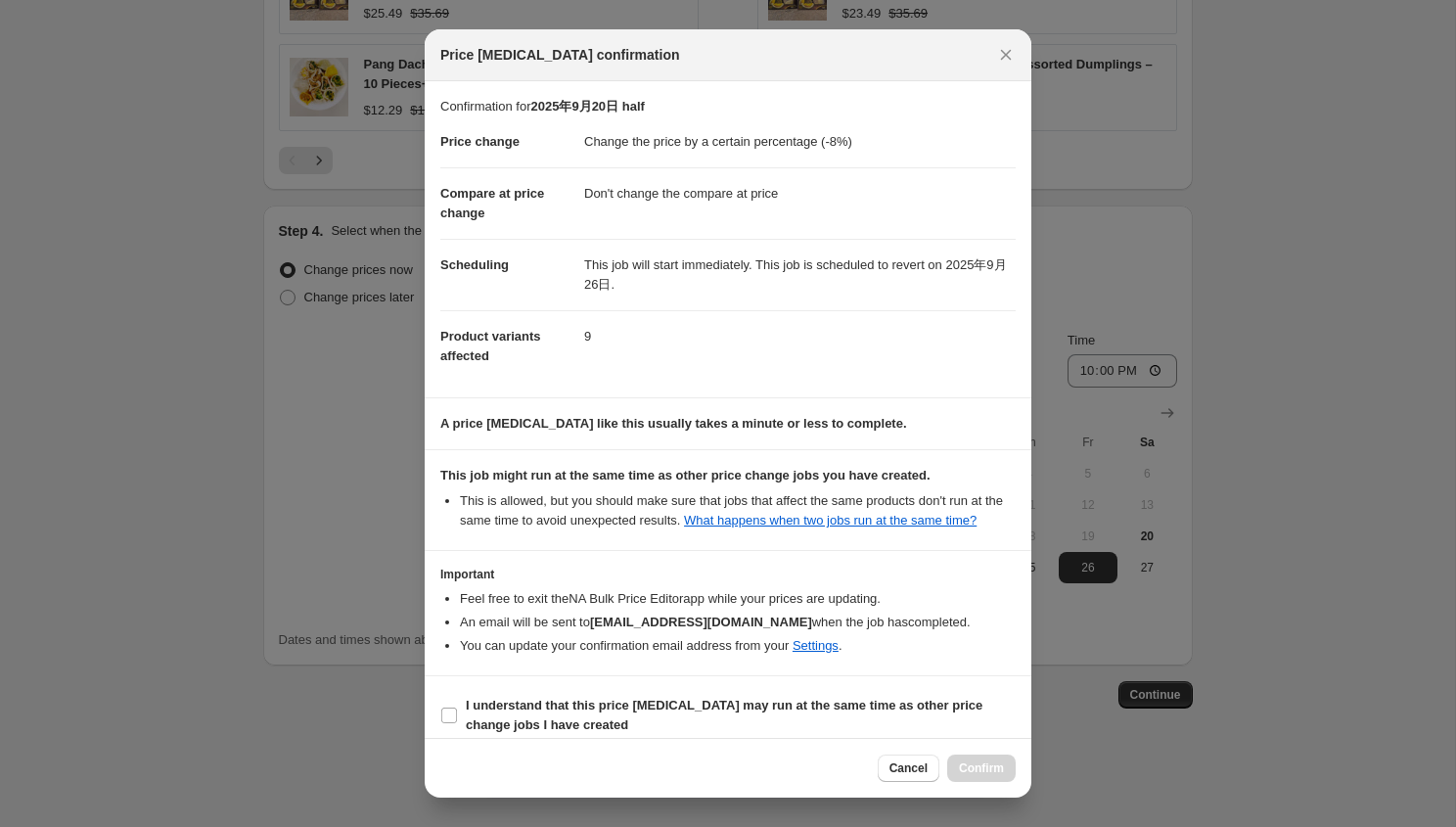
scroll to position [36, 0]
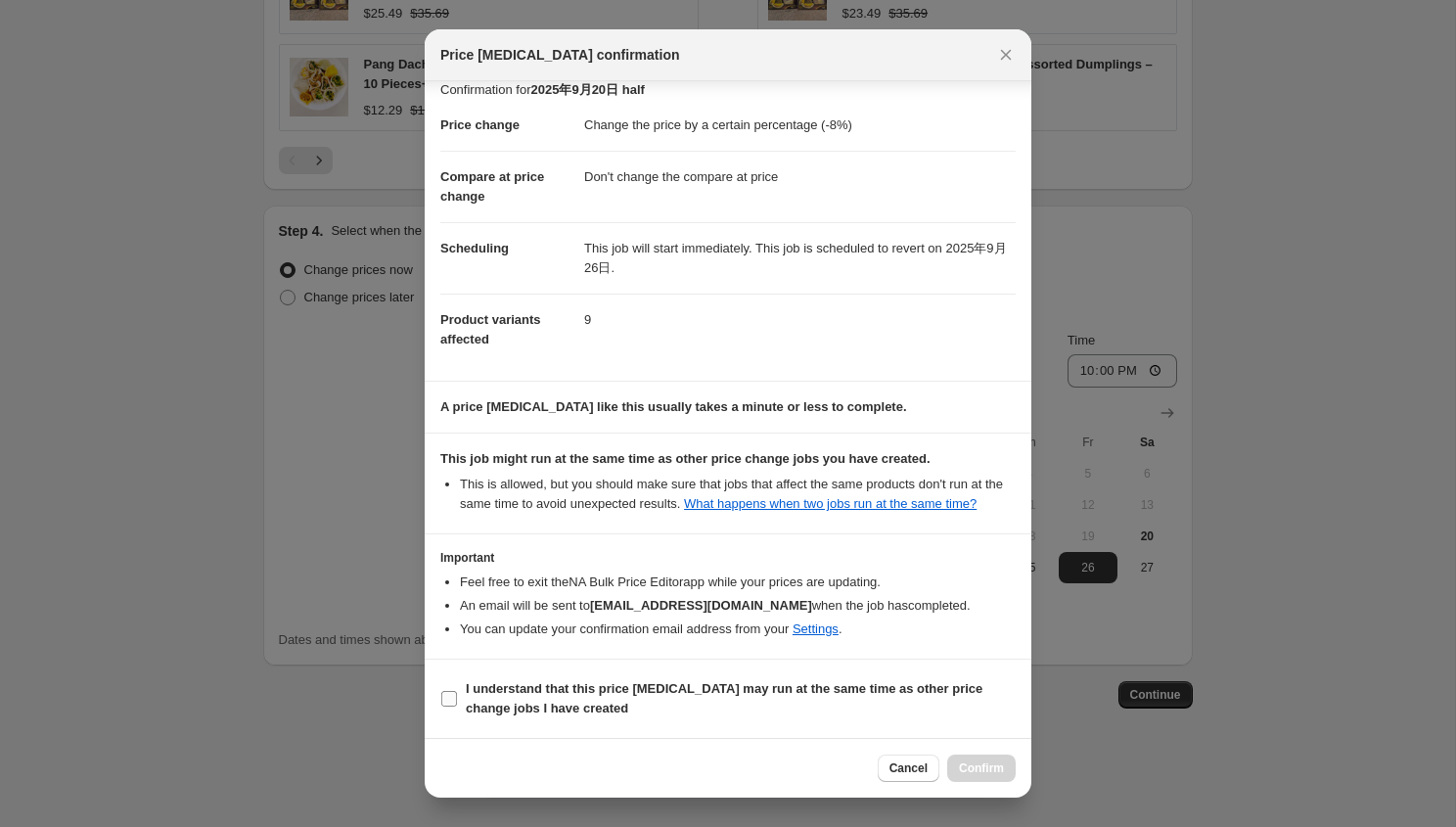
click at [629, 686] on b "I understand that this price [MEDICAL_DATA] may run at the same time as other p…" at bounding box center [724, 698] width 516 height 34
click at [457, 691] on input "I understand that this price [MEDICAL_DATA] may run at the same time as other p…" at bounding box center [449, 699] width 16 height 16
checkbox input "true"
click at [982, 773] on span "Confirm" at bounding box center [981, 768] width 45 height 16
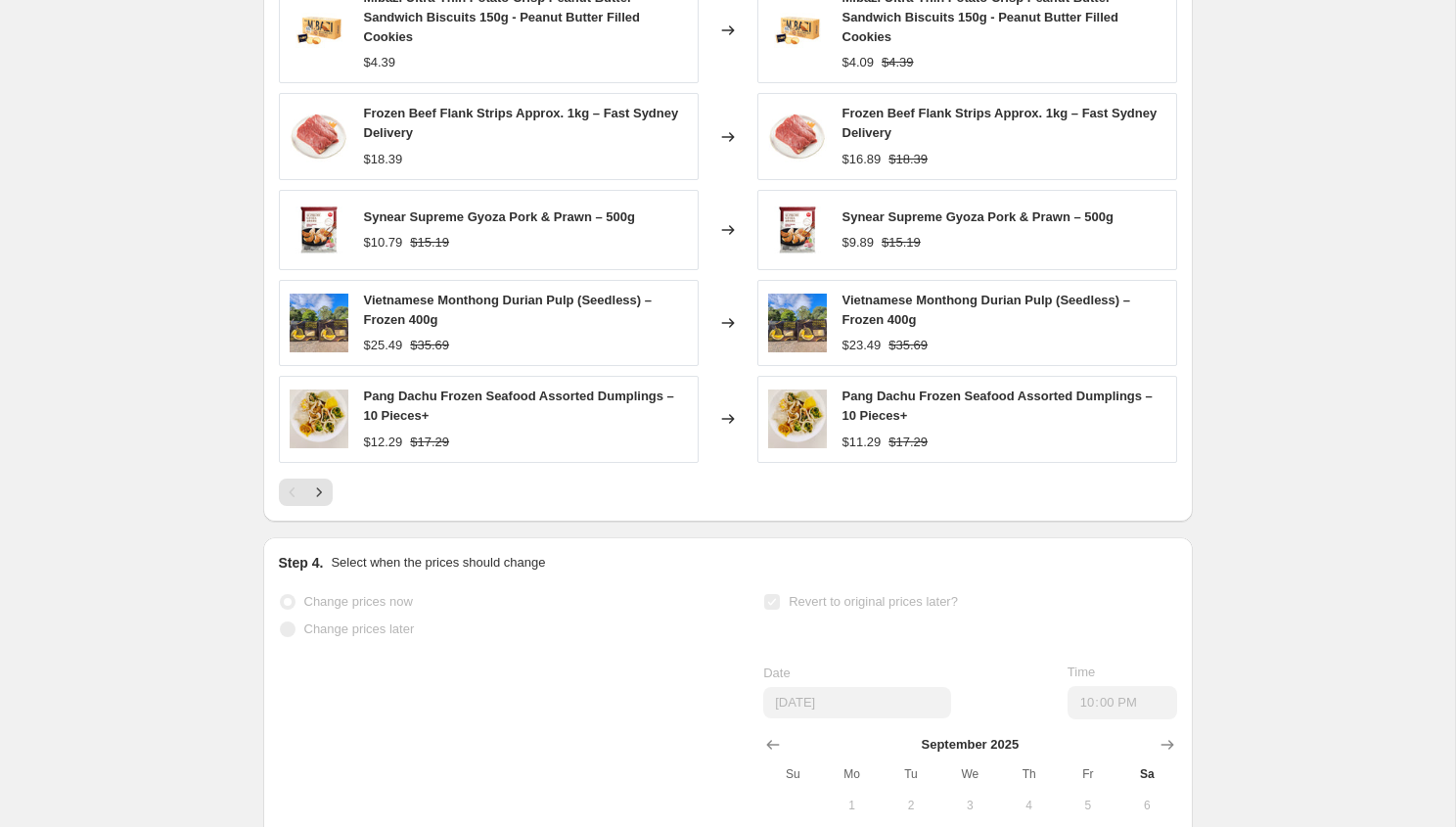
scroll to position [1533, 0]
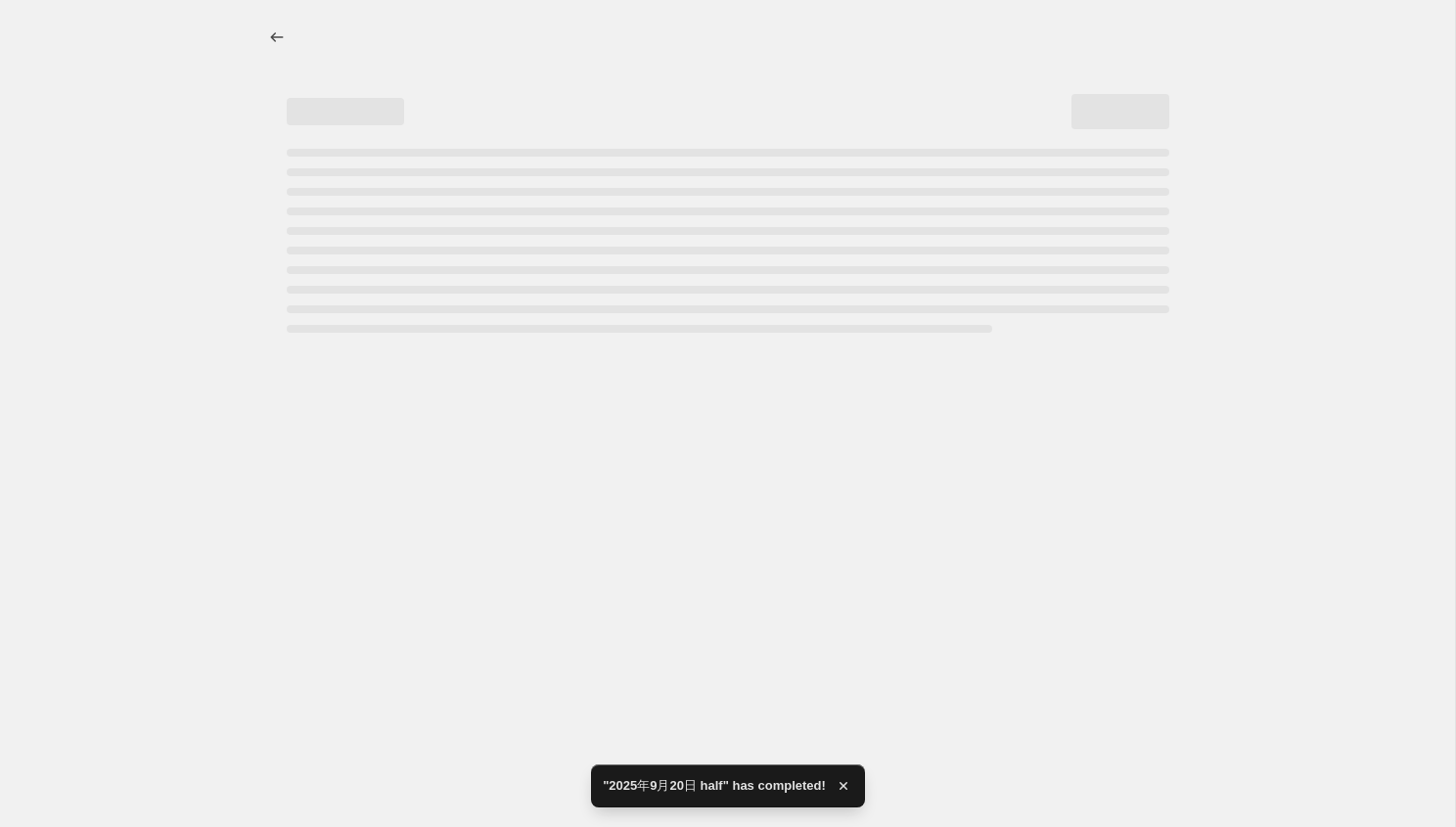
select select "percentage"
select select "no_change"
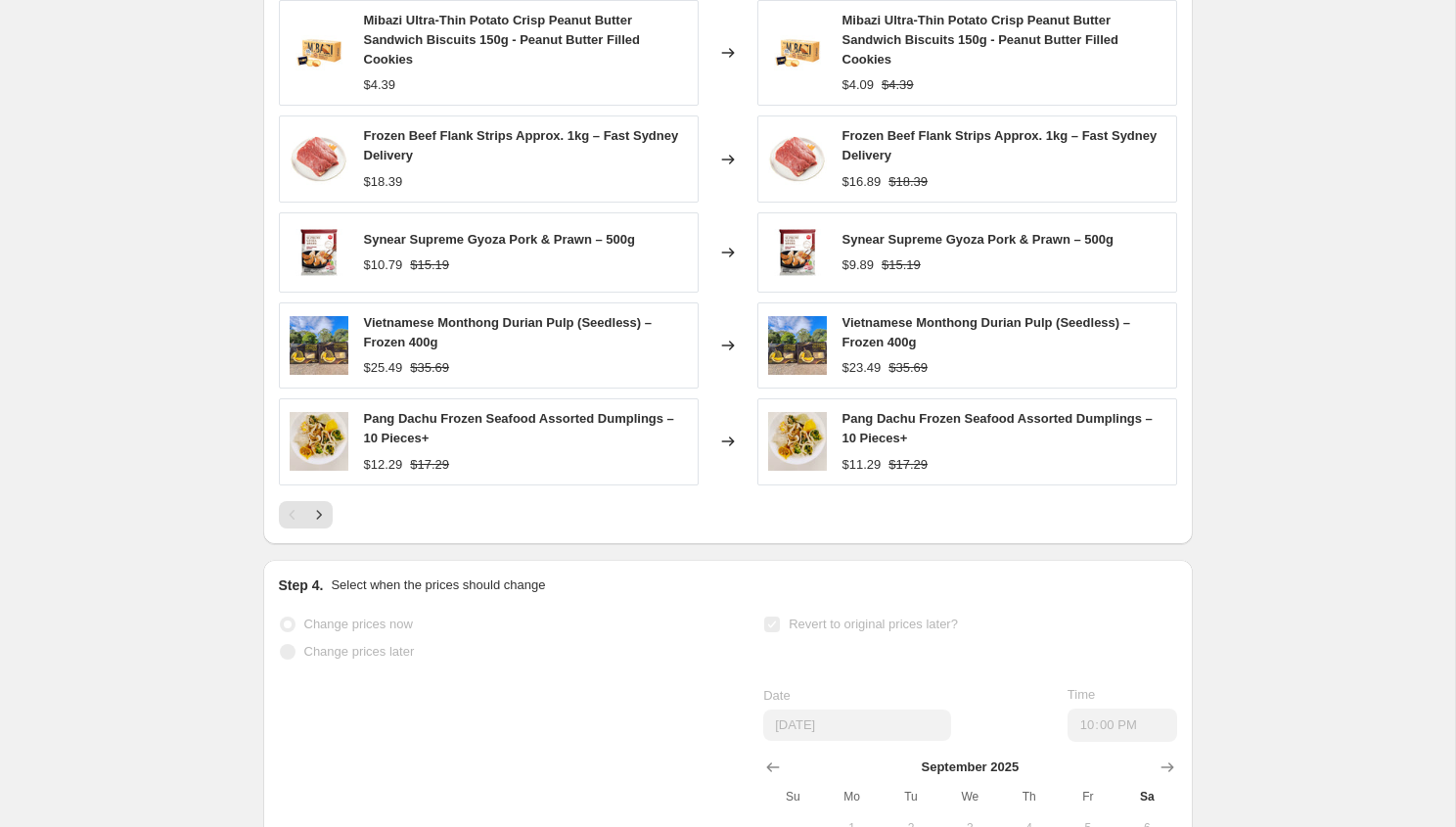
scroll to position [0, 0]
